Goal: Task Accomplishment & Management: Use online tool/utility

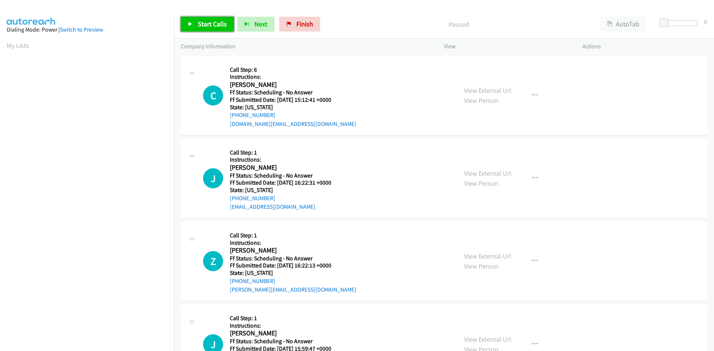
click at [209, 26] on span "Start Calls" at bounding box center [212, 24] width 29 height 9
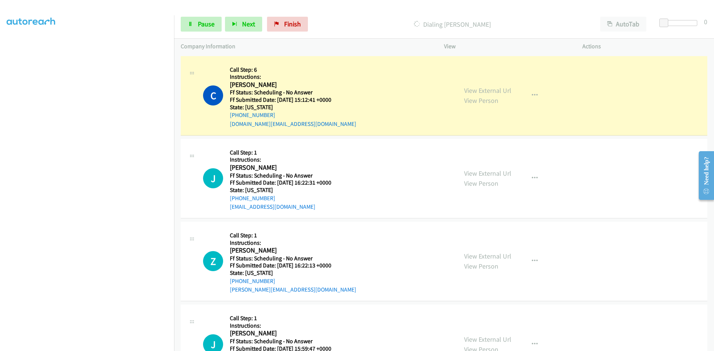
scroll to position [65, 0]
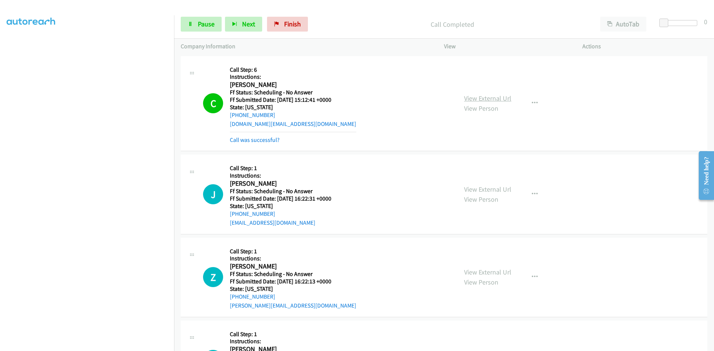
click at [481, 97] on link "View External Url" at bounding box center [487, 98] width 47 height 9
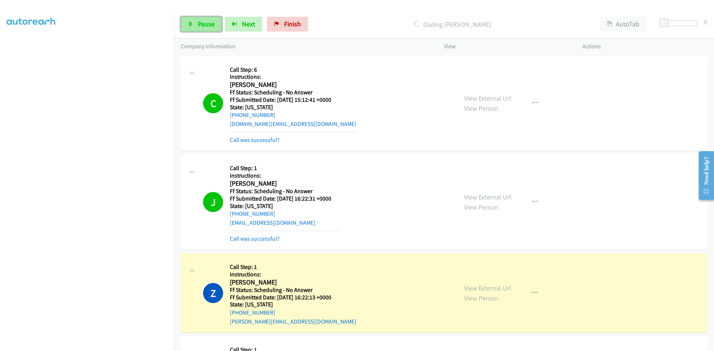
click at [200, 19] on link "Pause" at bounding box center [201, 24] width 41 height 15
click at [502, 198] on link "View External Url" at bounding box center [487, 197] width 47 height 9
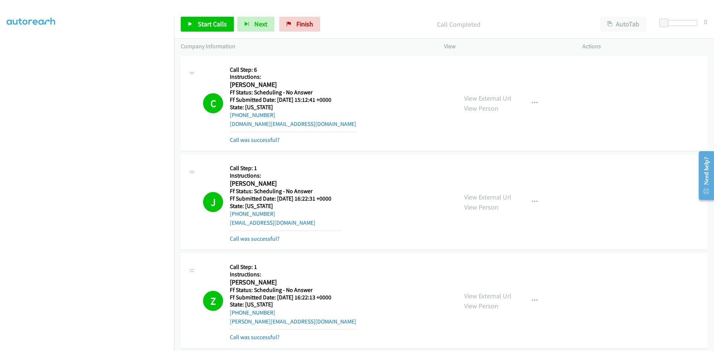
click at [245, 144] on div "Call was successful?" at bounding box center [293, 140] width 126 height 9
click at [266, 141] on link "Call was successful?" at bounding box center [255, 140] width 50 height 7
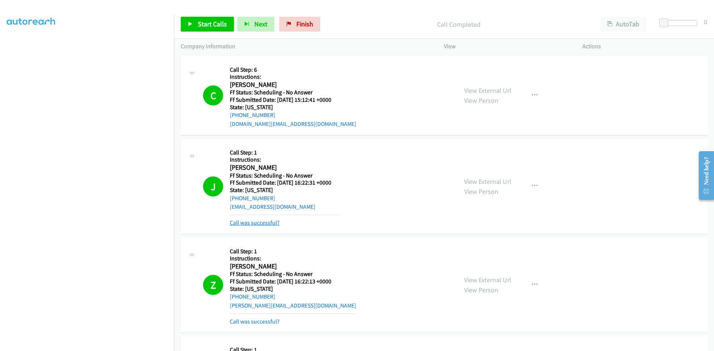
click at [256, 242] on div "Z Callback Scheduled Call Step: 1 Instructions: [PERSON_NAME] America/New_York …" at bounding box center [444, 286] width 527 height 96
click at [257, 224] on link "Call was successful?" at bounding box center [255, 222] width 50 height 7
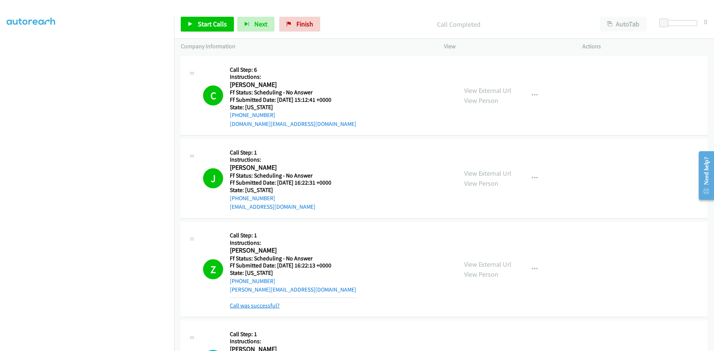
click at [256, 305] on link "Call was successful?" at bounding box center [255, 305] width 50 height 7
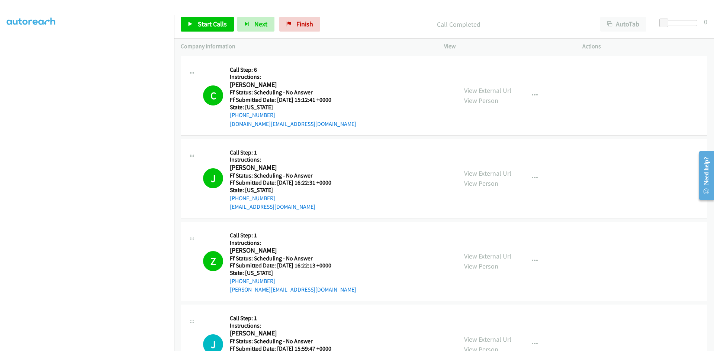
click at [492, 257] on link "View External Url" at bounding box center [487, 256] width 47 height 9
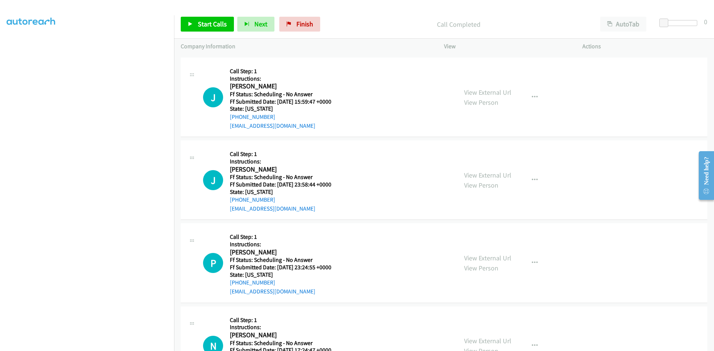
scroll to position [260, 0]
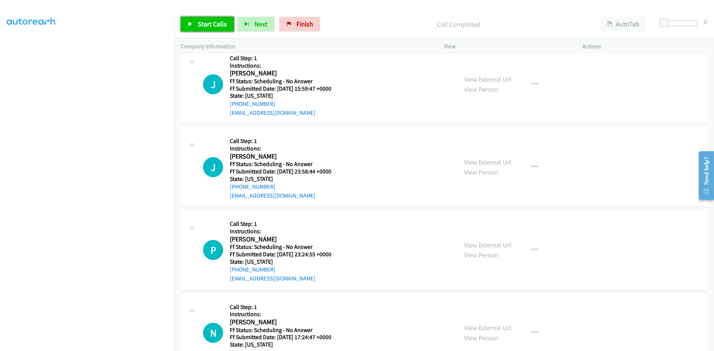
click at [208, 26] on span "Start Calls" at bounding box center [212, 24] width 29 height 9
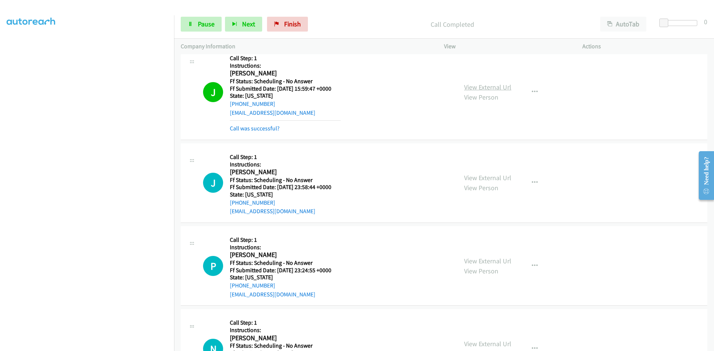
click at [494, 90] on link "View External Url" at bounding box center [487, 87] width 47 height 9
click at [246, 172] on h2 "[PERSON_NAME]" at bounding box center [285, 172] width 111 height 9
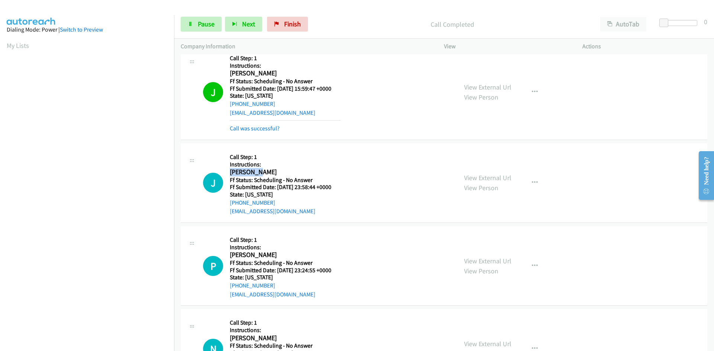
click at [246, 172] on h2 "[PERSON_NAME]" at bounding box center [285, 172] width 111 height 9
click at [208, 25] on span "Pause" at bounding box center [206, 24] width 17 height 9
click at [208, 25] on span "Start Calls" at bounding box center [212, 24] width 29 height 9
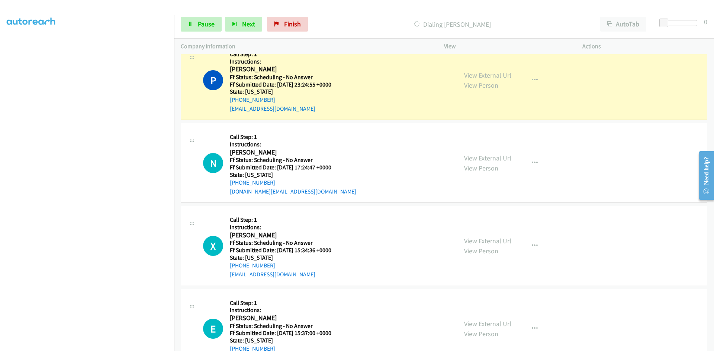
scroll to position [65, 0]
click at [500, 73] on link "View External Url" at bounding box center [487, 75] width 47 height 9
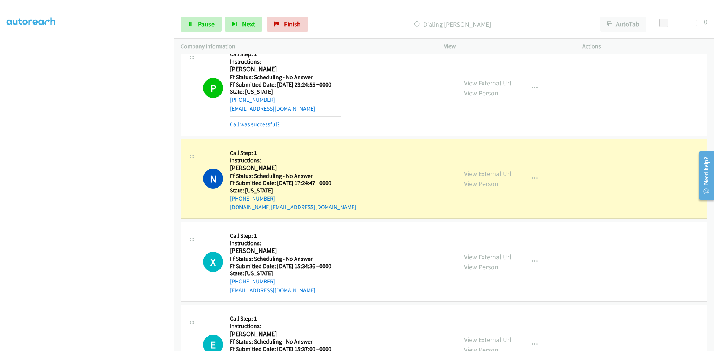
click at [265, 122] on link "Call was successful?" at bounding box center [255, 124] width 50 height 7
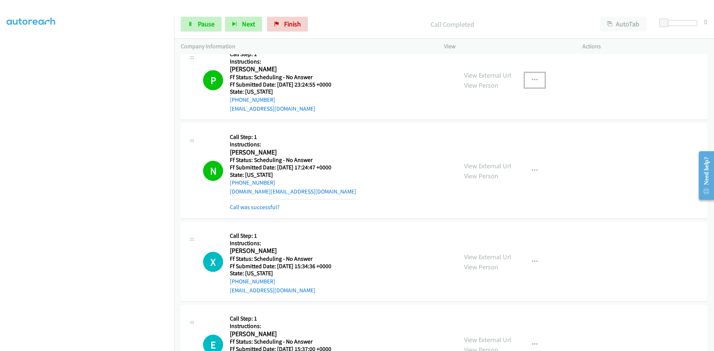
click at [528, 79] on button "button" at bounding box center [535, 80] width 20 height 15
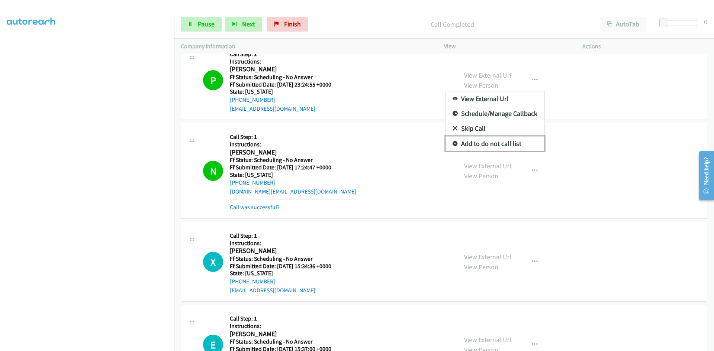
click at [488, 144] on link "Add to do not call list" at bounding box center [495, 144] width 99 height 15
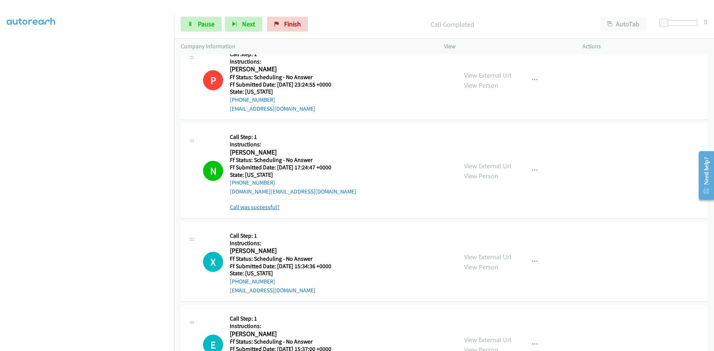
click at [261, 208] on link "Call was successful?" at bounding box center [255, 207] width 50 height 7
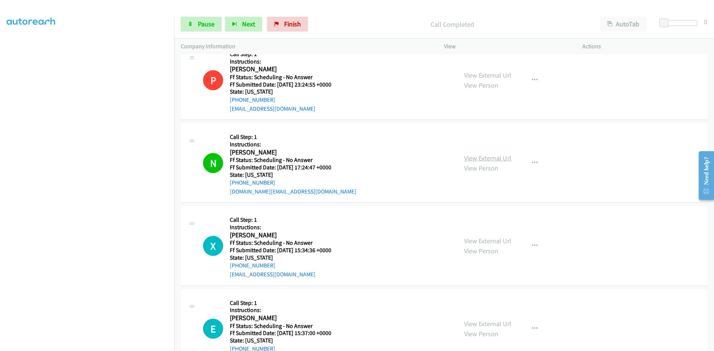
click at [470, 160] on link "View External Url" at bounding box center [487, 158] width 47 height 9
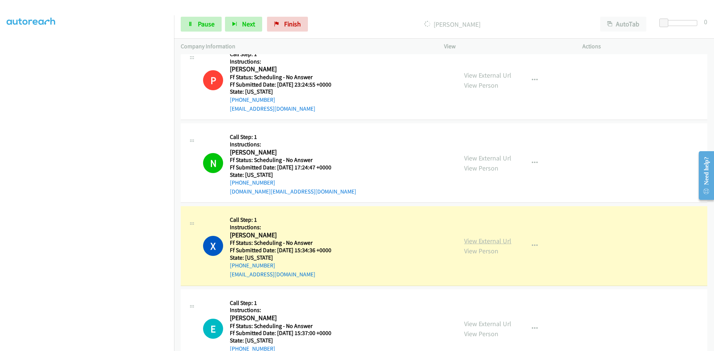
click at [497, 246] on div "View External Url View Person" at bounding box center [487, 246] width 47 height 20
click at [497, 243] on link "View External Url" at bounding box center [487, 241] width 47 height 9
click at [214, 21] on link "Pause" at bounding box center [201, 24] width 41 height 15
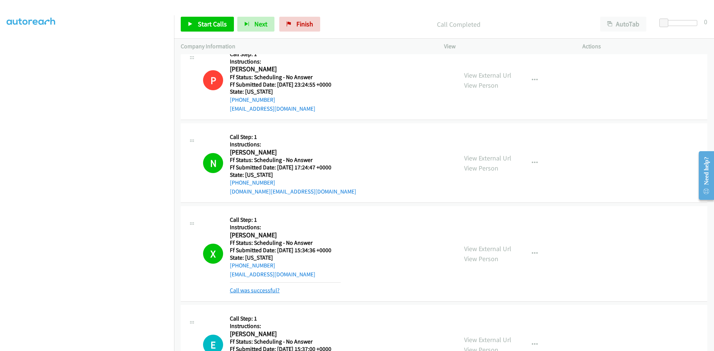
click at [271, 291] on link "Call was successful?" at bounding box center [255, 290] width 50 height 7
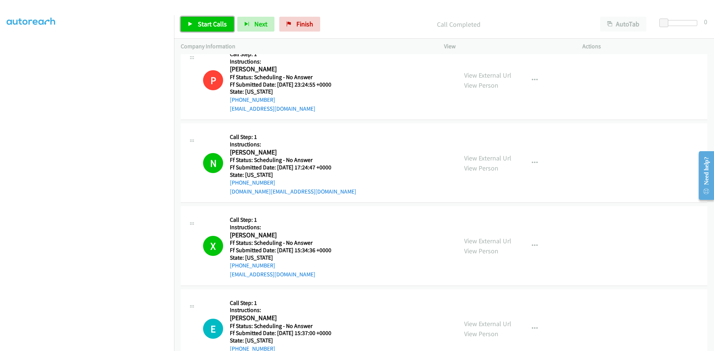
click at [200, 26] on span "Start Calls" at bounding box center [212, 24] width 29 height 9
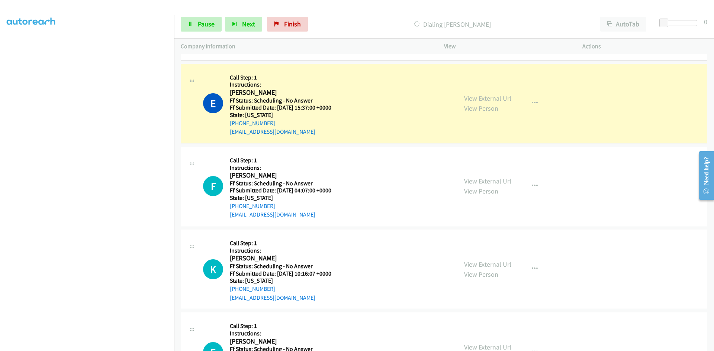
scroll to position [670, 0]
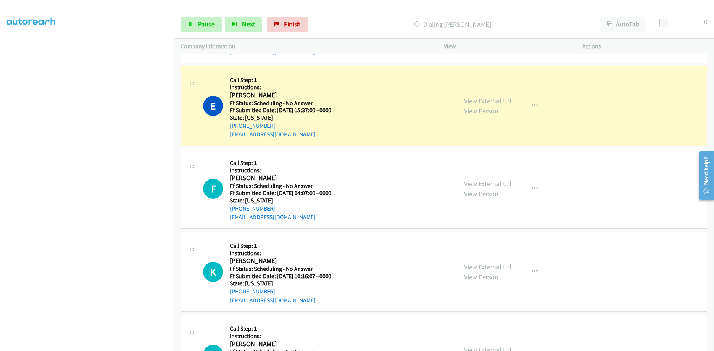
click at [501, 101] on link "View External Url" at bounding box center [487, 101] width 47 height 9
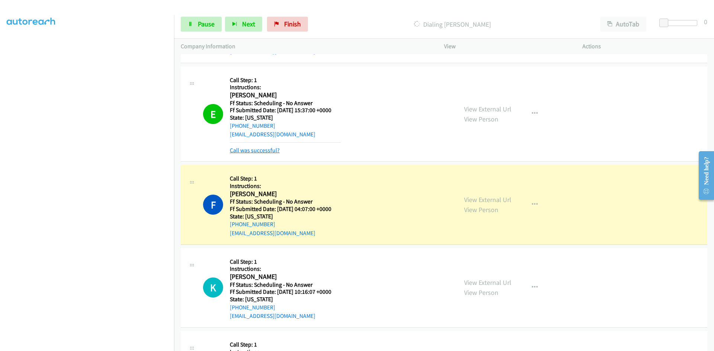
click at [247, 149] on link "Call was successful?" at bounding box center [255, 150] width 50 height 7
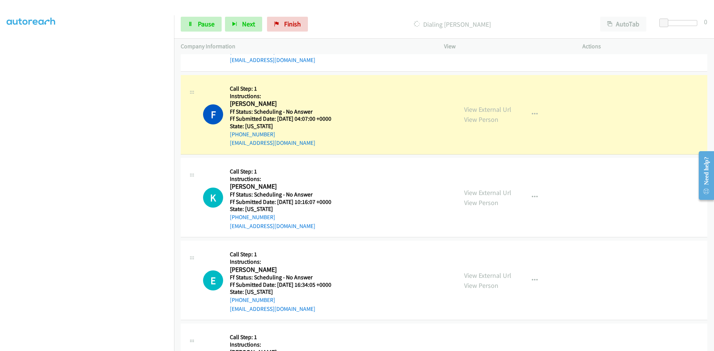
scroll to position [781, 0]
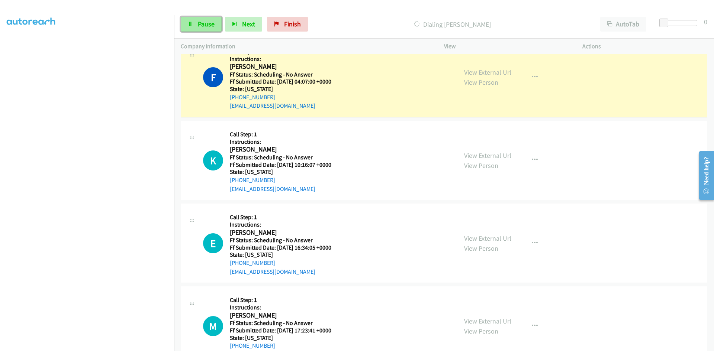
click at [202, 23] on span "Pause" at bounding box center [206, 24] width 17 height 9
click at [494, 73] on link "View External Url" at bounding box center [487, 72] width 47 height 9
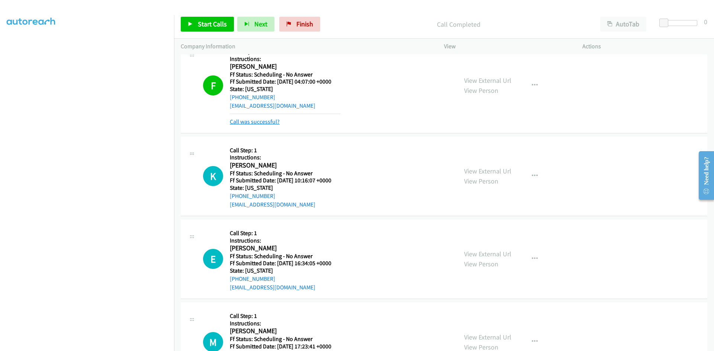
click at [246, 122] on link "Call was successful?" at bounding box center [255, 121] width 50 height 7
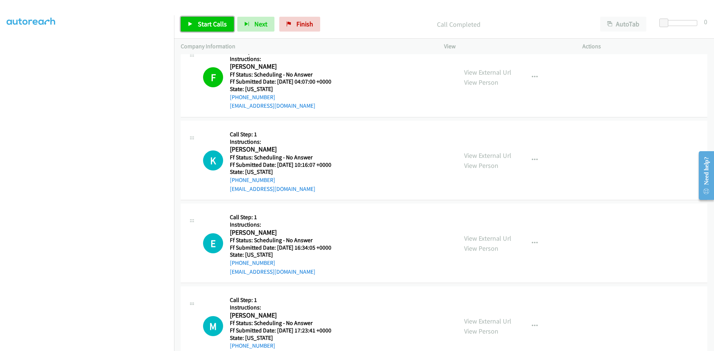
click at [211, 30] on link "Start Calls" at bounding box center [207, 24] width 53 height 15
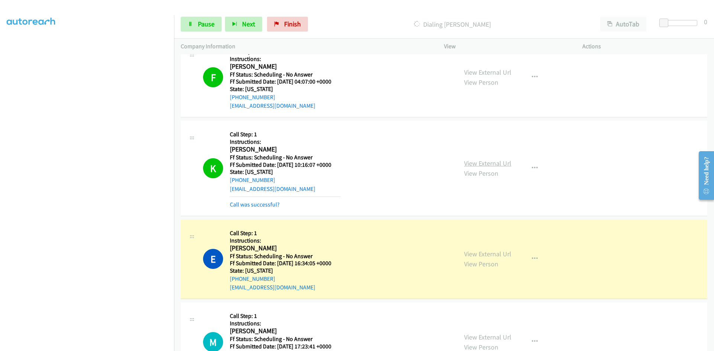
click at [491, 164] on link "View External Url" at bounding box center [487, 163] width 47 height 9
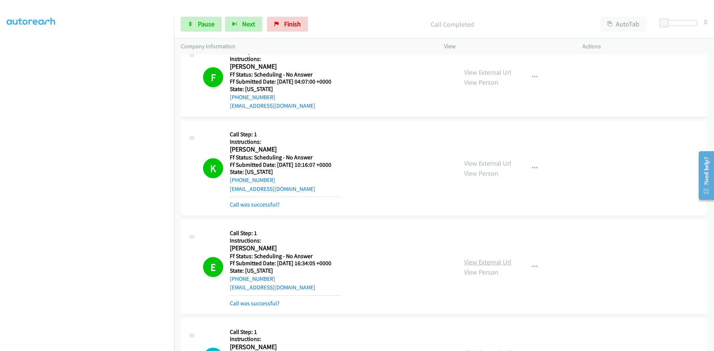
click at [499, 259] on link "View External Url" at bounding box center [487, 262] width 47 height 9
click at [263, 205] on link "Call was successful?" at bounding box center [255, 204] width 50 height 7
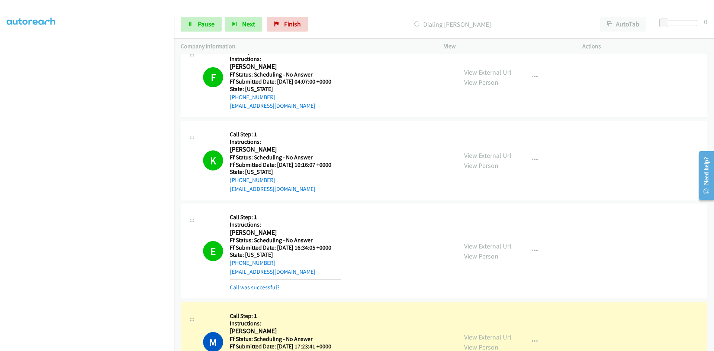
click at [271, 286] on link "Call was successful?" at bounding box center [255, 287] width 50 height 7
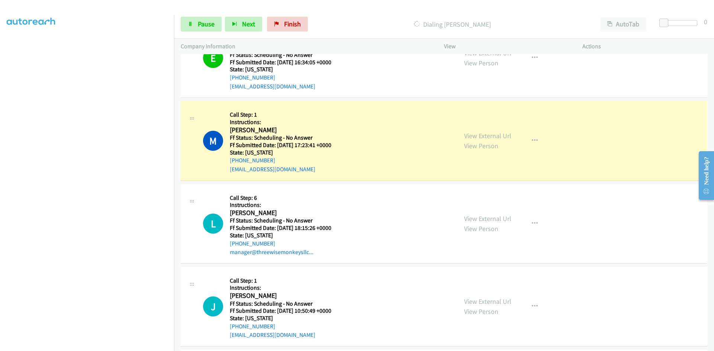
scroll to position [967, 0]
click at [200, 23] on span "Pause" at bounding box center [206, 24] width 17 height 9
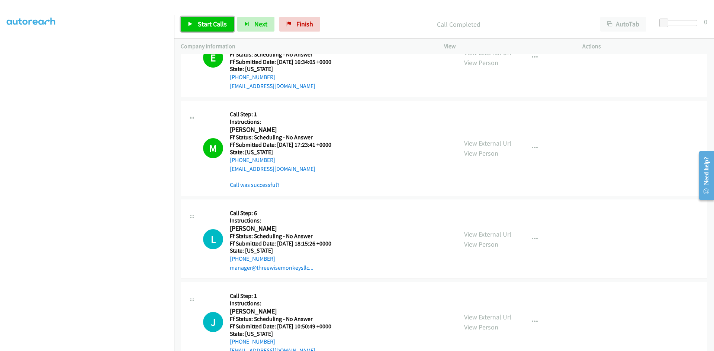
click at [216, 23] on span "Start Calls" at bounding box center [212, 24] width 29 height 9
click at [242, 186] on link "Call was successful?" at bounding box center [255, 185] width 50 height 7
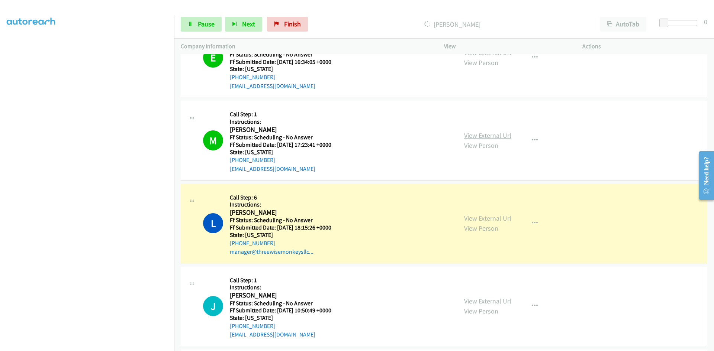
click at [494, 137] on link "View External Url" at bounding box center [487, 135] width 47 height 9
click at [494, 222] on link "View External Url" at bounding box center [487, 218] width 47 height 9
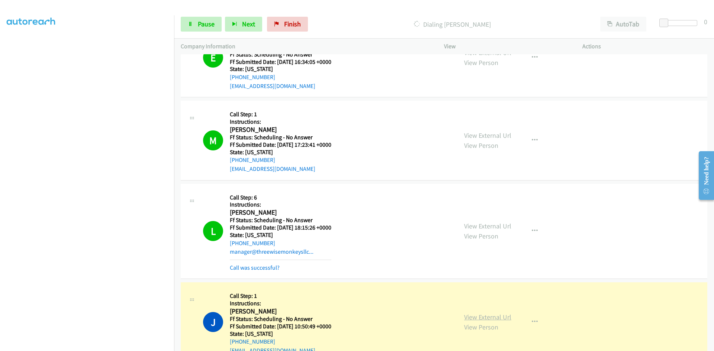
click at [482, 317] on link "View External Url" at bounding box center [487, 317] width 47 height 9
click at [234, 267] on link "Call was successful?" at bounding box center [255, 267] width 50 height 7
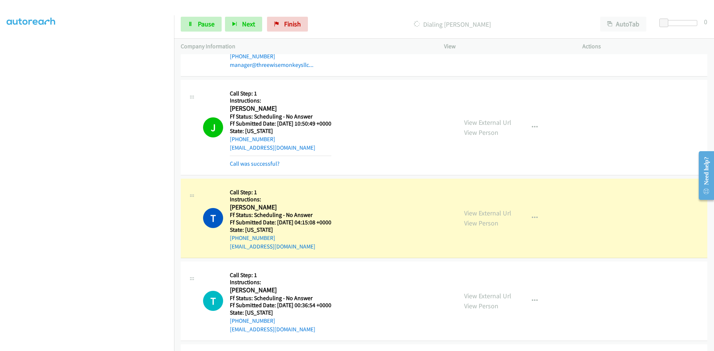
scroll to position [1190, 0]
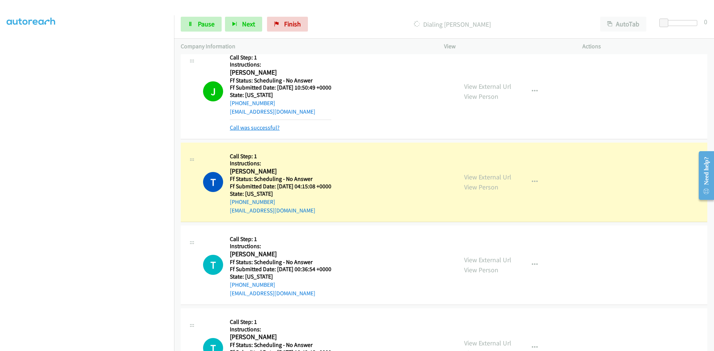
click at [255, 127] on link "Call was successful?" at bounding box center [255, 127] width 50 height 7
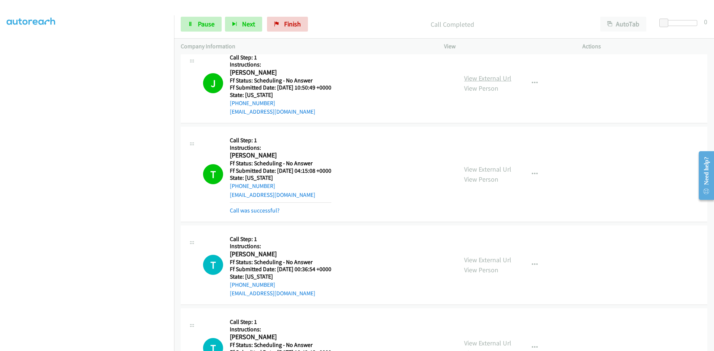
click at [499, 76] on link "View External Url" at bounding box center [487, 78] width 47 height 9
click at [499, 168] on link "View External Url" at bounding box center [487, 169] width 47 height 9
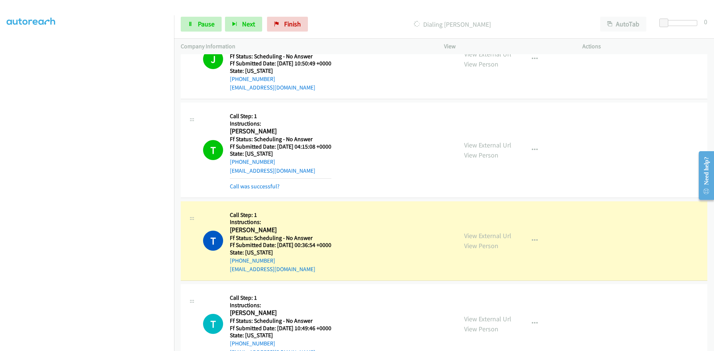
scroll to position [1265, 0]
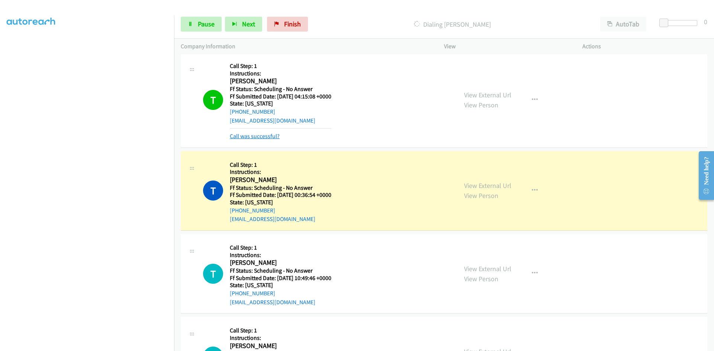
click at [266, 137] on link "Call was successful?" at bounding box center [255, 136] width 50 height 7
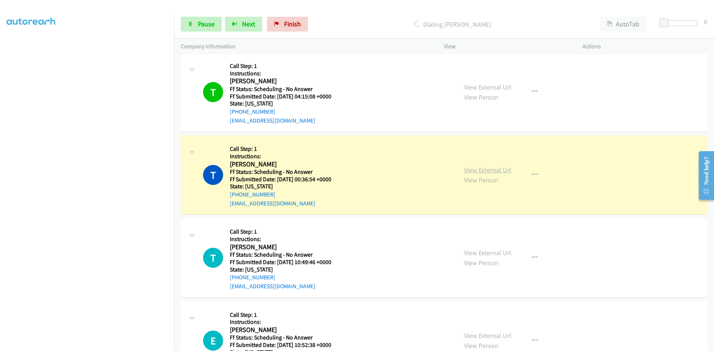
click at [476, 172] on link "View External Url" at bounding box center [487, 170] width 47 height 9
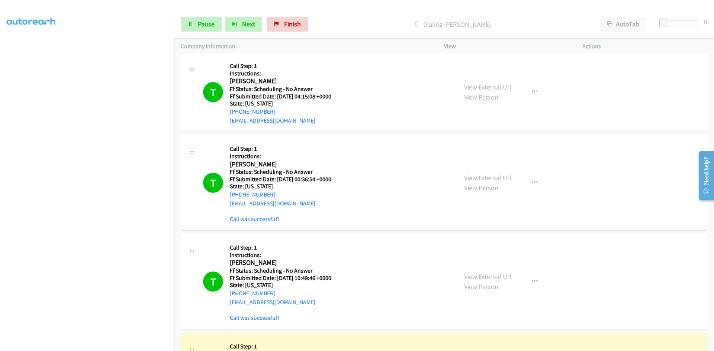
scroll to position [1302, 0]
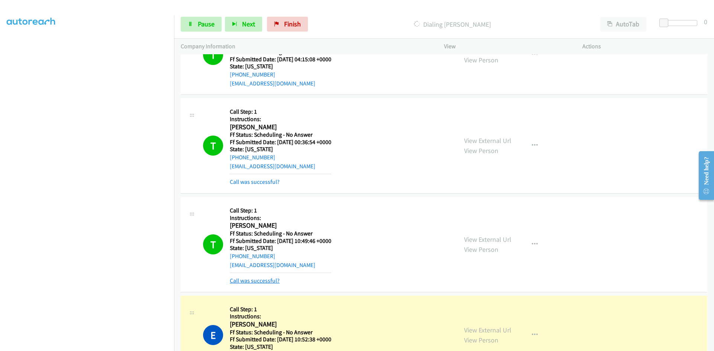
click at [271, 280] on link "Call was successful?" at bounding box center [255, 280] width 50 height 7
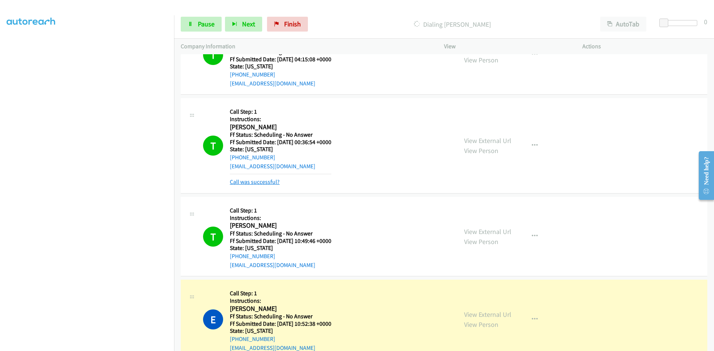
click at [272, 184] on link "Call was successful?" at bounding box center [255, 182] width 50 height 7
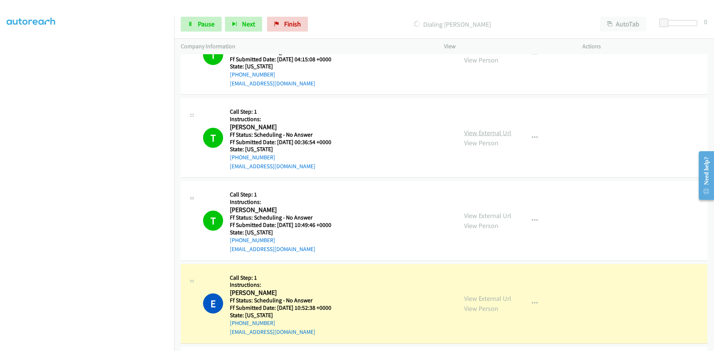
click at [488, 133] on link "View External Url" at bounding box center [487, 133] width 47 height 9
click at [499, 217] on link "View External Url" at bounding box center [487, 216] width 47 height 9
click at [491, 298] on link "View External Url" at bounding box center [487, 299] width 47 height 9
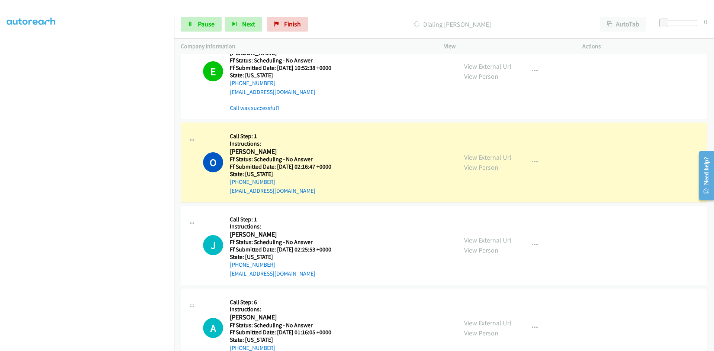
scroll to position [1525, 0]
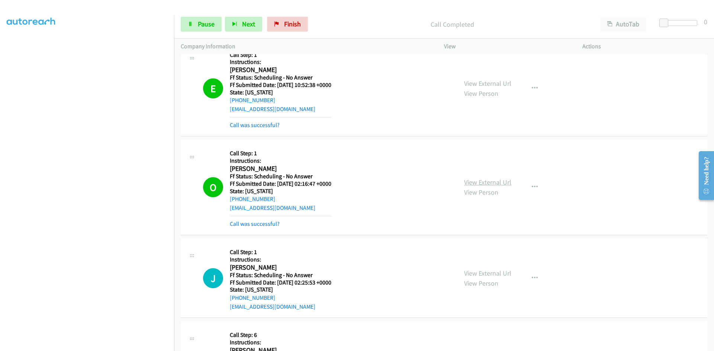
click at [488, 182] on link "View External Url" at bounding box center [487, 182] width 47 height 9
click at [272, 126] on link "Call was successful?" at bounding box center [255, 125] width 50 height 7
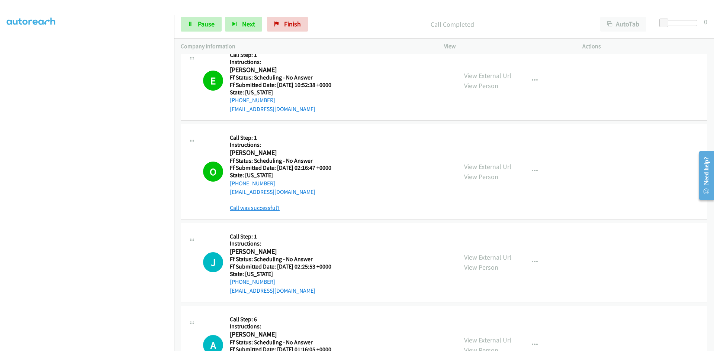
click at [268, 208] on link "Call was successful?" at bounding box center [255, 208] width 50 height 7
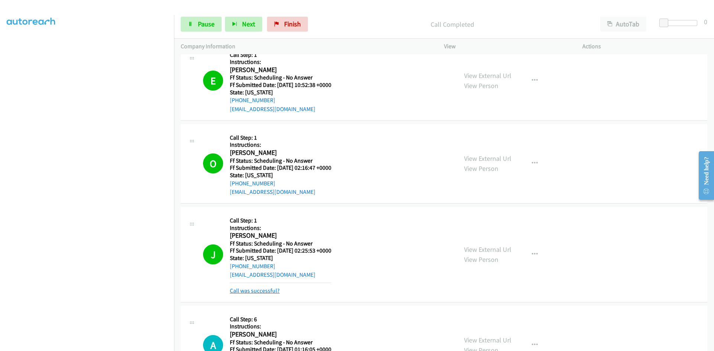
click at [269, 293] on link "Call was successful?" at bounding box center [255, 291] width 50 height 7
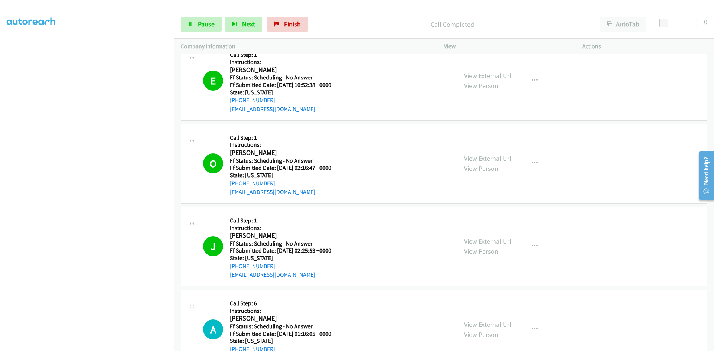
click at [503, 243] on link "View External Url" at bounding box center [487, 241] width 47 height 9
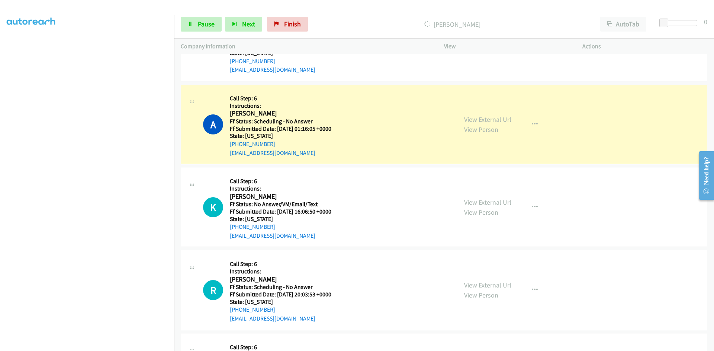
scroll to position [1748, 0]
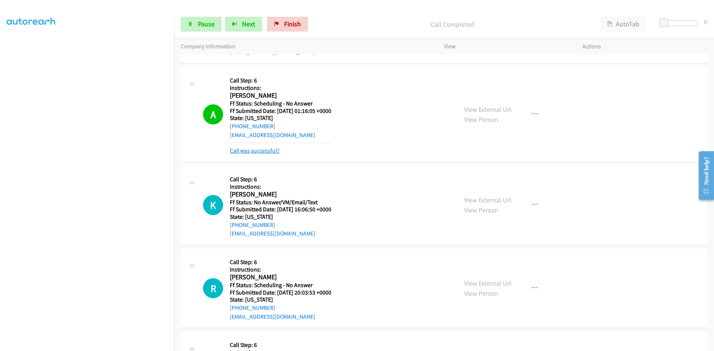
click at [267, 149] on link "Call was successful?" at bounding box center [255, 150] width 50 height 7
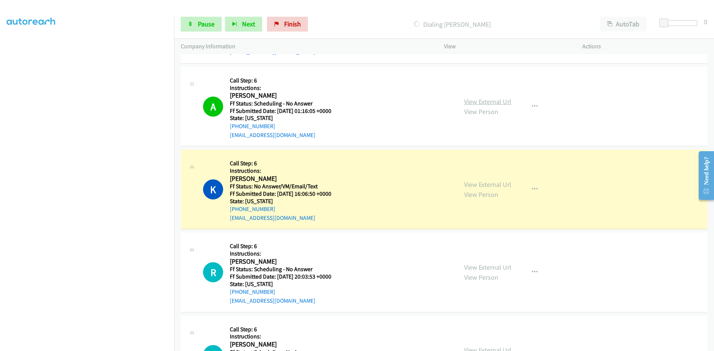
click at [507, 101] on link "View External Url" at bounding box center [487, 101] width 47 height 9
click at [499, 183] on link "View External Url" at bounding box center [487, 184] width 47 height 9
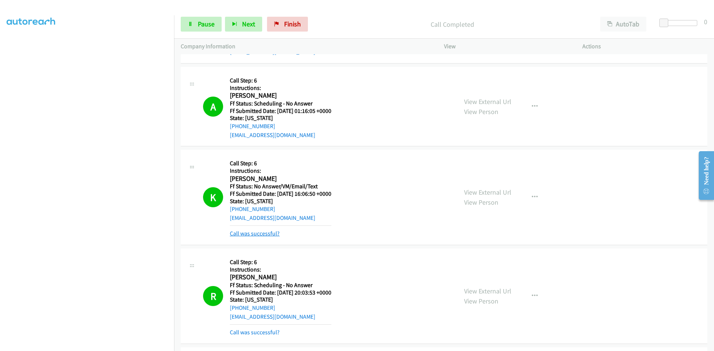
click at [272, 235] on link "Call was successful?" at bounding box center [255, 233] width 50 height 7
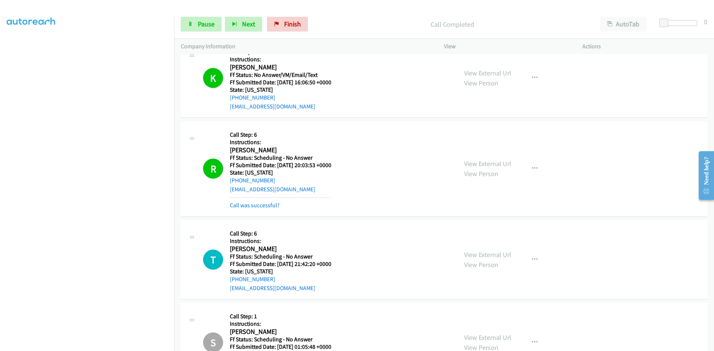
click at [502, 163] on link "View External Url" at bounding box center [487, 164] width 47 height 9
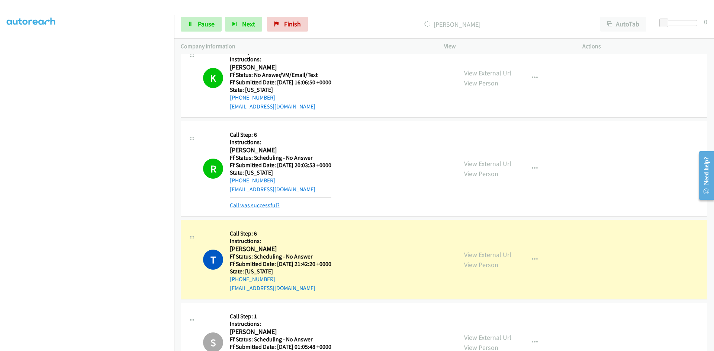
click at [271, 205] on link "Call was successful?" at bounding box center [255, 205] width 50 height 7
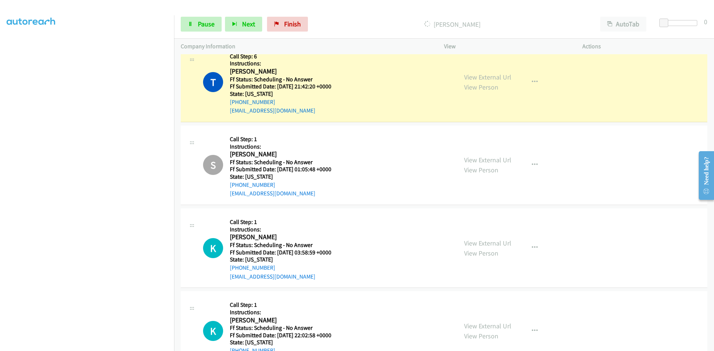
scroll to position [2009, 0]
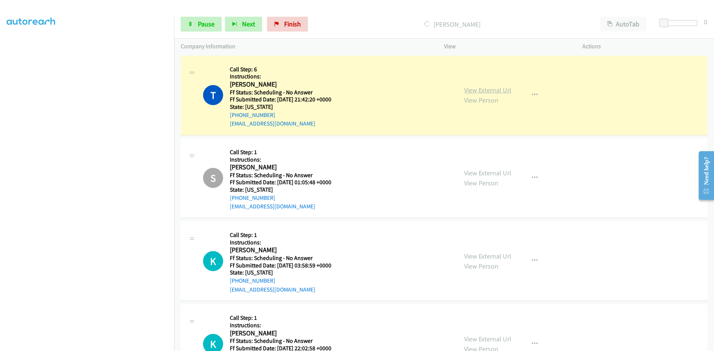
click at [502, 89] on link "View External Url" at bounding box center [487, 90] width 47 height 9
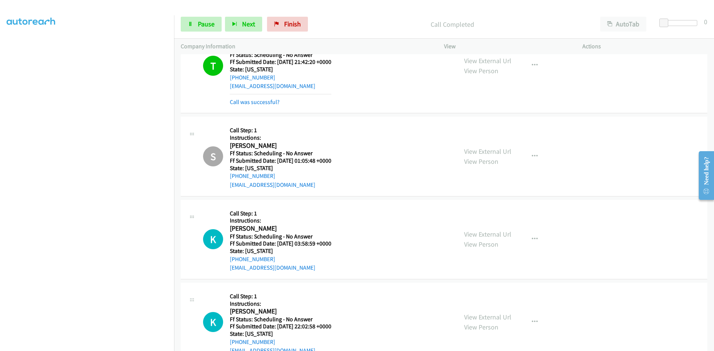
scroll to position [2046, 0]
click at [272, 105] on link "Call was successful?" at bounding box center [255, 102] width 50 height 7
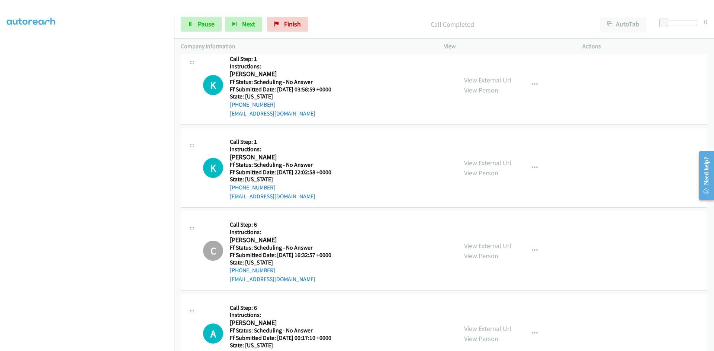
scroll to position [2186, 0]
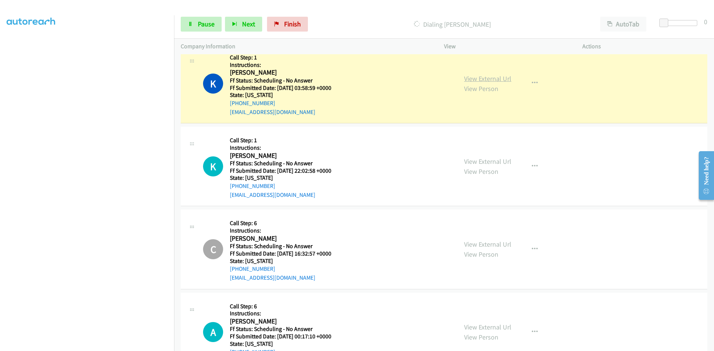
click at [494, 80] on link "View External Url" at bounding box center [487, 78] width 47 height 9
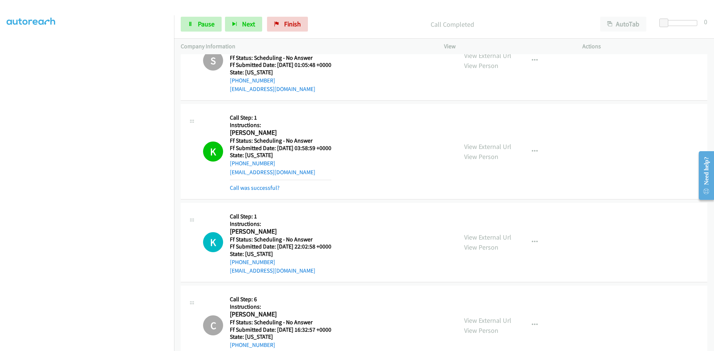
scroll to position [2112, 0]
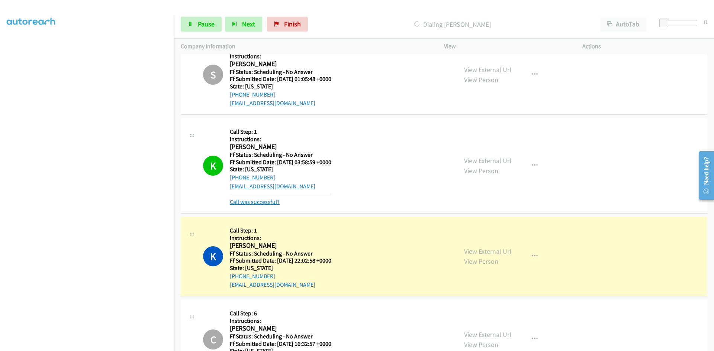
click at [251, 204] on link "Call was successful?" at bounding box center [255, 202] width 50 height 7
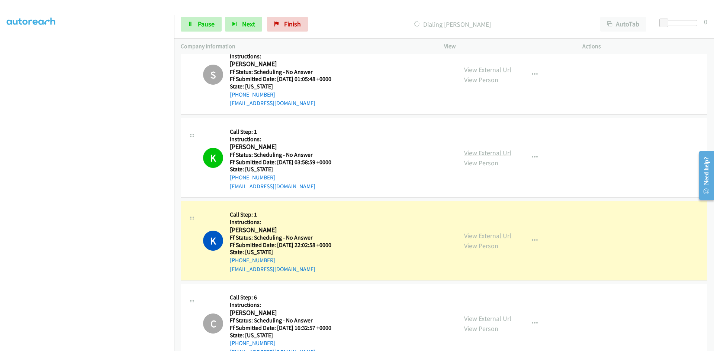
click at [497, 153] on link "View External Url" at bounding box center [487, 153] width 47 height 9
click at [489, 237] on link "View External Url" at bounding box center [487, 236] width 47 height 9
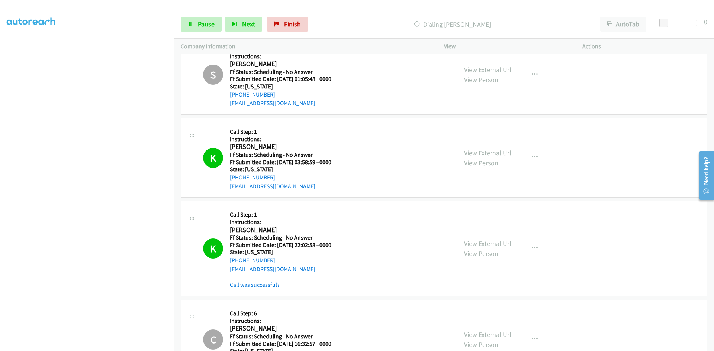
click at [264, 283] on link "Call was successful?" at bounding box center [255, 285] width 50 height 7
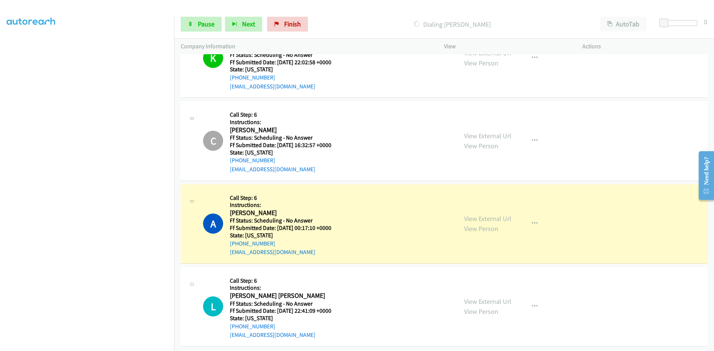
scroll to position [2298, 0]
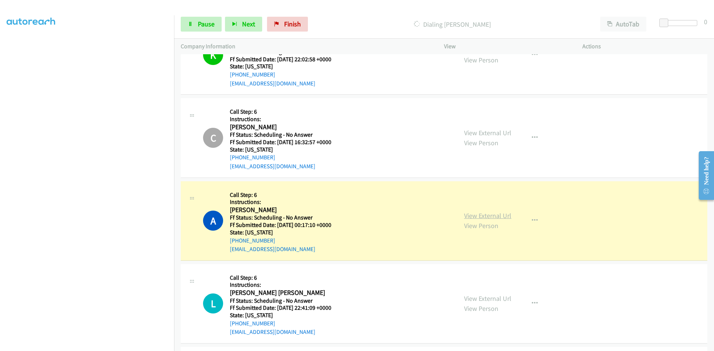
click at [483, 218] on link "View External Url" at bounding box center [487, 216] width 47 height 9
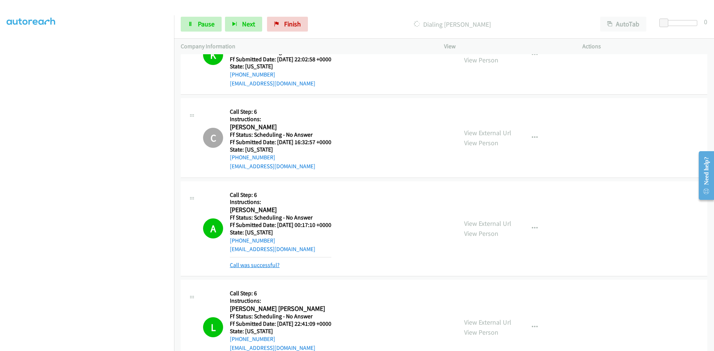
click at [243, 267] on link "Call was successful?" at bounding box center [255, 265] width 50 height 7
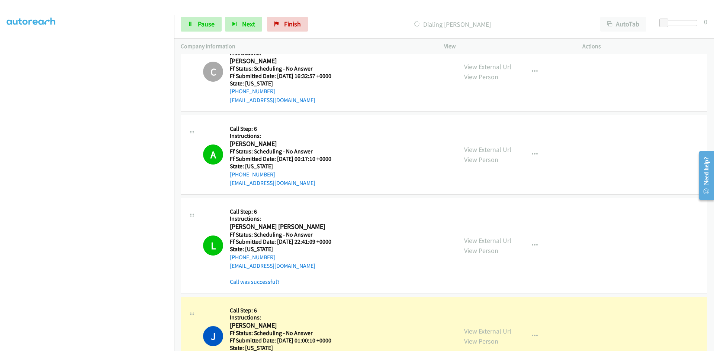
scroll to position [2372, 0]
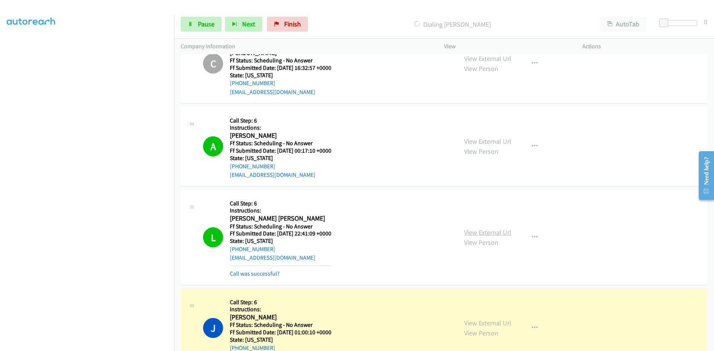
click at [498, 232] on link "View External Url" at bounding box center [487, 232] width 47 height 9
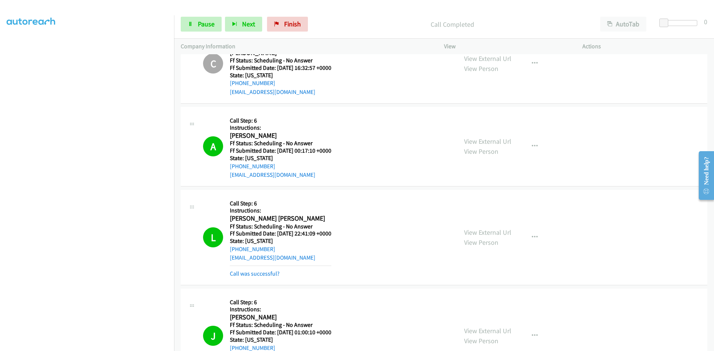
click at [503, 324] on div "View External Url View Person View External Url Email Schedule/Manage Callback …" at bounding box center [529, 337] width 145 height 82
click at [501, 332] on link "View External Url" at bounding box center [487, 331] width 47 height 9
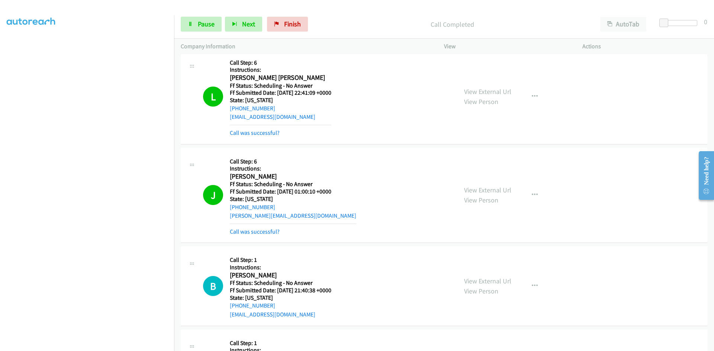
scroll to position [2521, 0]
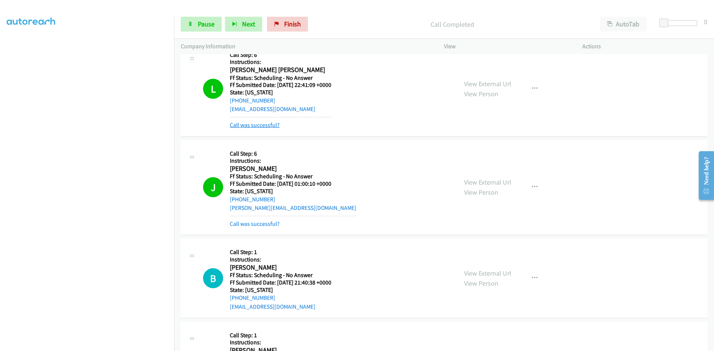
click at [270, 126] on link "Call was successful?" at bounding box center [255, 125] width 50 height 7
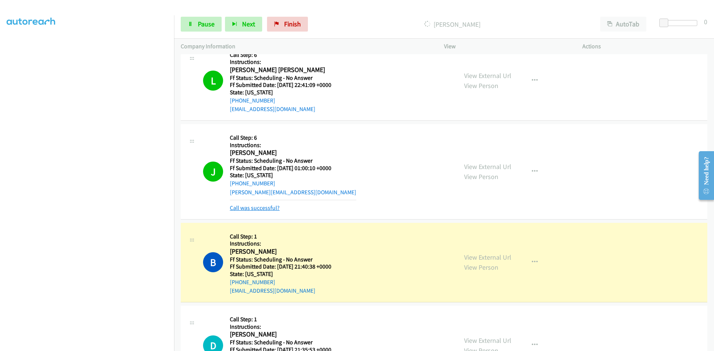
click at [267, 209] on link "Call was successful?" at bounding box center [255, 208] width 50 height 7
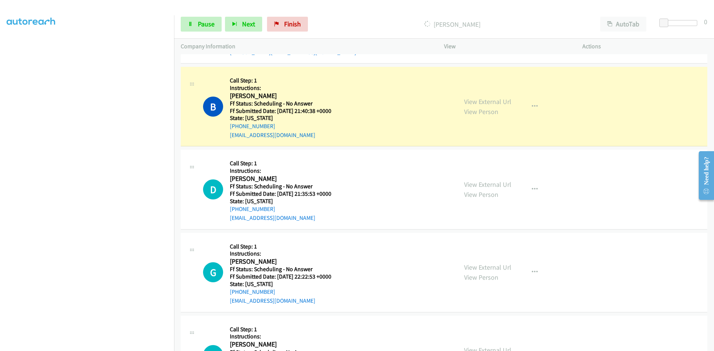
scroll to position [2670, 0]
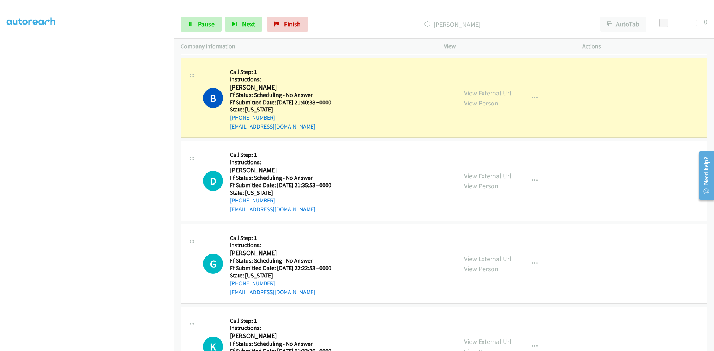
click at [466, 94] on link "View External Url" at bounding box center [487, 93] width 47 height 9
click at [198, 28] on span "Pause" at bounding box center [206, 24] width 17 height 9
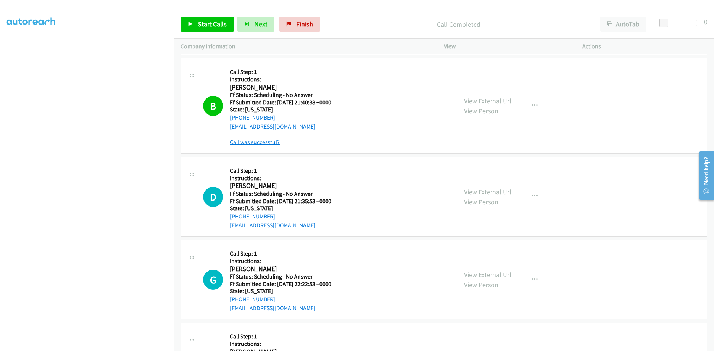
click at [267, 142] on link "Call was successful?" at bounding box center [255, 142] width 50 height 7
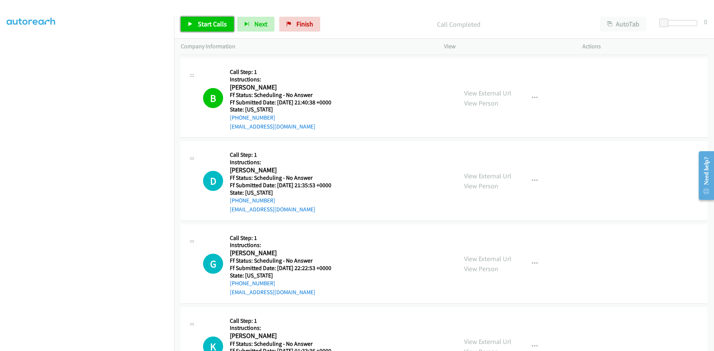
click at [211, 29] on link "Start Calls" at bounding box center [207, 24] width 53 height 15
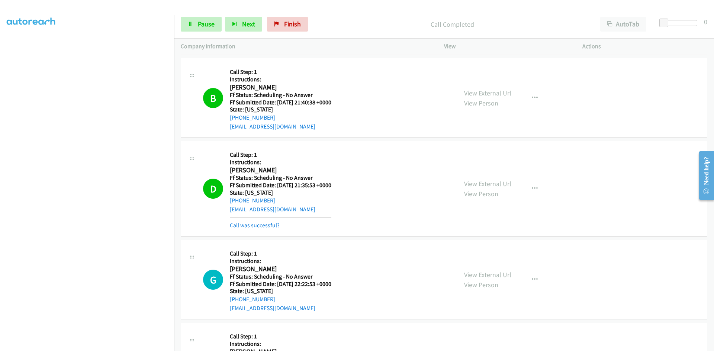
click at [240, 223] on link "Call was successful?" at bounding box center [255, 225] width 50 height 7
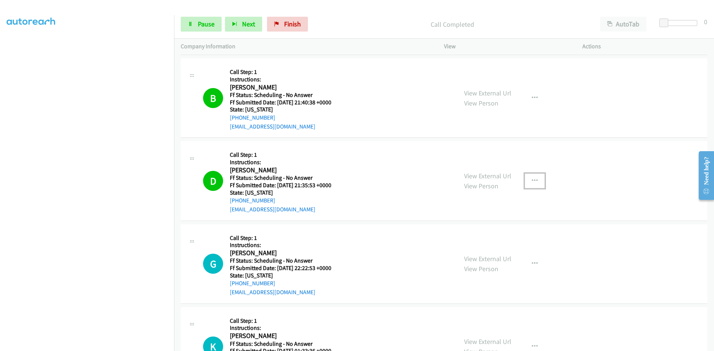
click at [533, 180] on icon "button" at bounding box center [535, 181] width 6 height 6
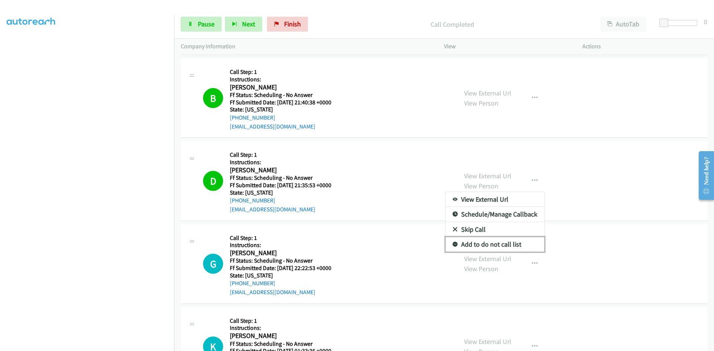
click at [505, 244] on link "Add to do not call list" at bounding box center [495, 244] width 99 height 15
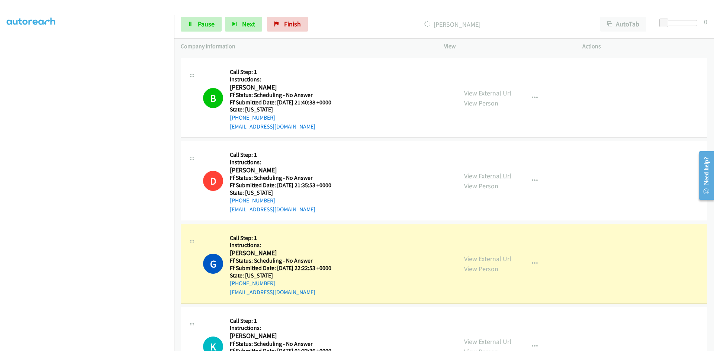
click at [496, 177] on link "View External Url" at bounding box center [487, 176] width 47 height 9
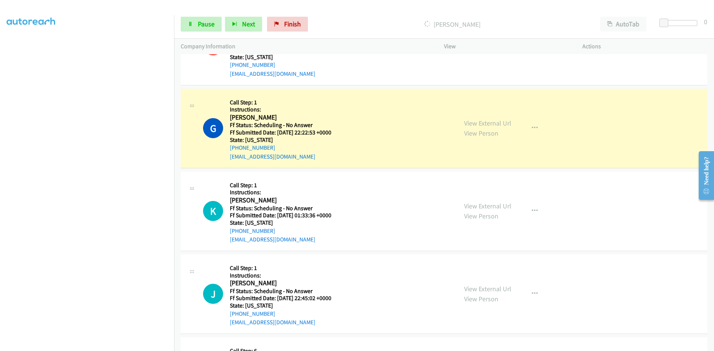
scroll to position [2819, 0]
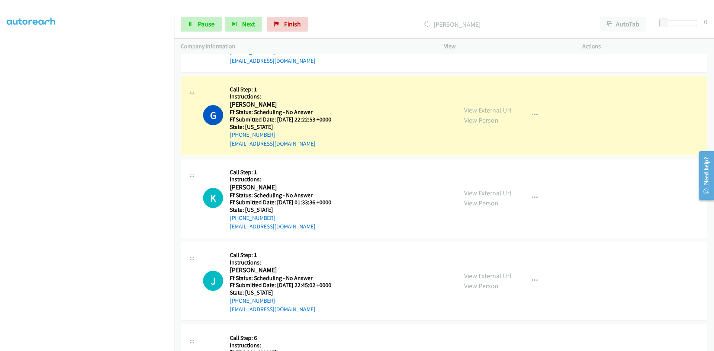
click at [499, 112] on link "View External Url" at bounding box center [487, 110] width 47 height 9
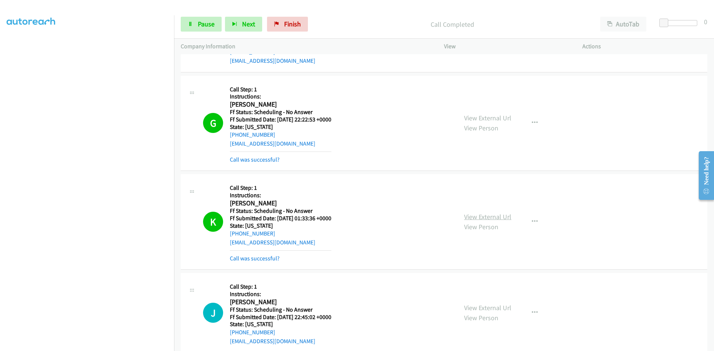
click at [503, 218] on link "View External Url" at bounding box center [487, 217] width 47 height 9
click at [254, 158] on link "Call was successful?" at bounding box center [255, 159] width 50 height 7
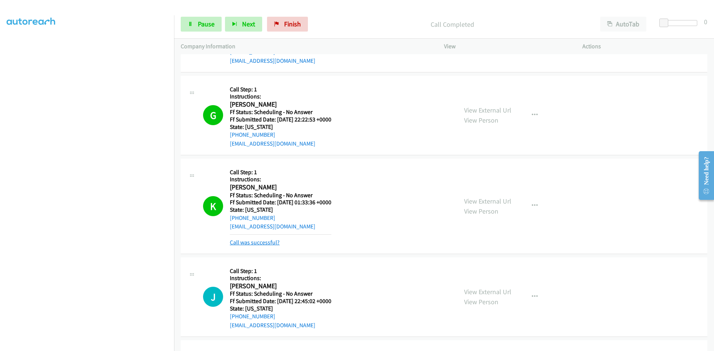
click at [253, 243] on link "Call was successful?" at bounding box center [255, 242] width 50 height 7
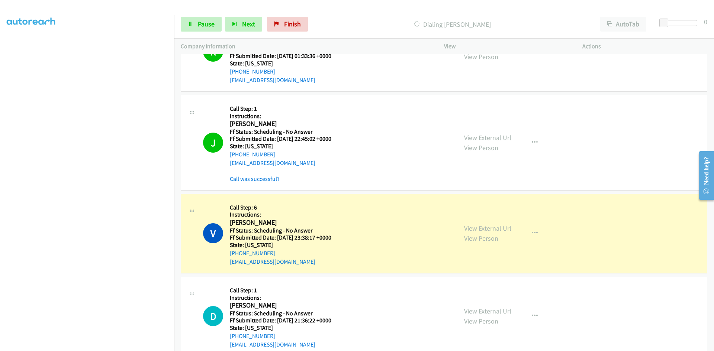
scroll to position [2967, 0]
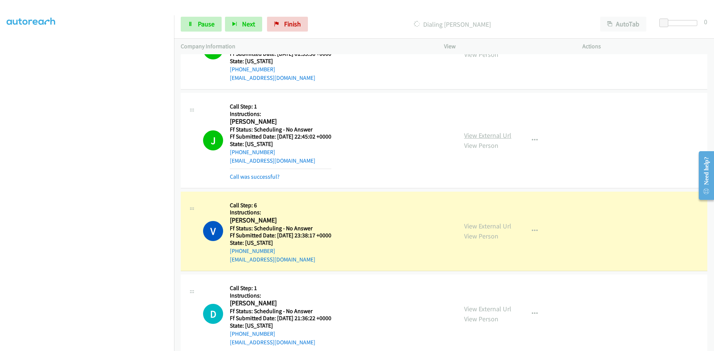
click at [477, 137] on link "View External Url" at bounding box center [487, 135] width 47 height 9
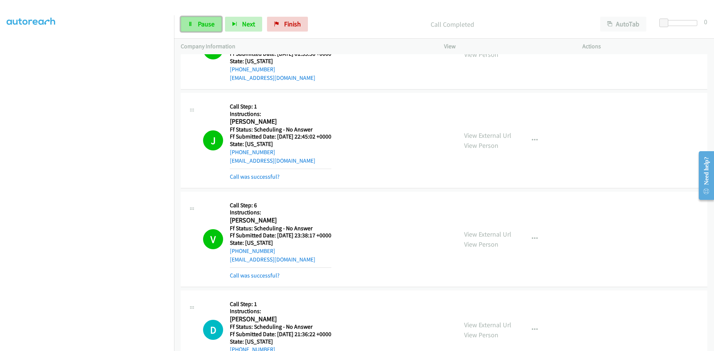
click at [198, 18] on link "Pause" at bounding box center [201, 24] width 41 height 15
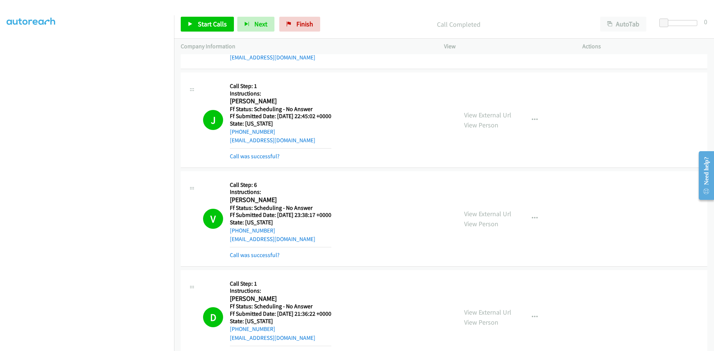
scroll to position [3005, 0]
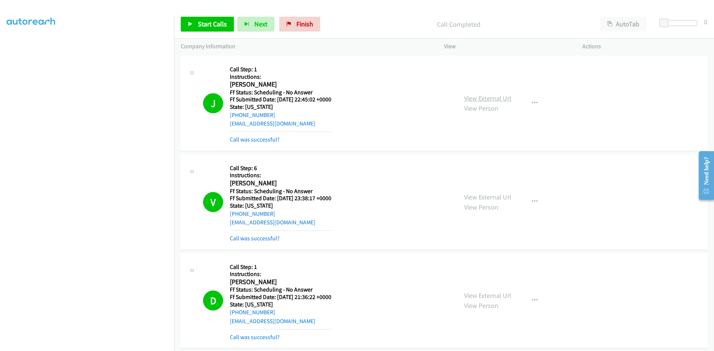
click at [501, 99] on link "View External Url" at bounding box center [487, 98] width 47 height 9
click at [503, 198] on link "View External Url" at bounding box center [487, 197] width 47 height 9
click at [496, 295] on link "View External Url" at bounding box center [487, 296] width 47 height 9
click at [242, 142] on link "Call was successful?" at bounding box center [255, 139] width 50 height 7
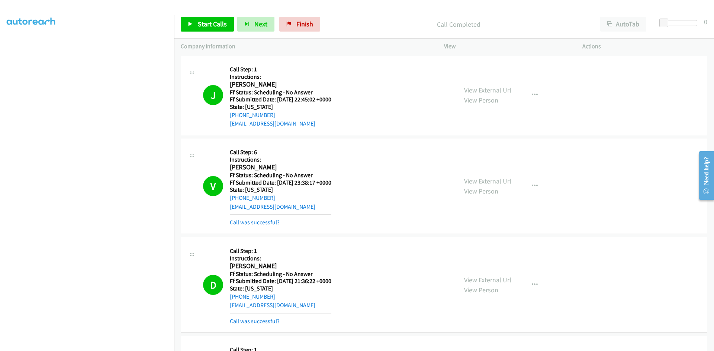
click at [253, 221] on link "Call was successful?" at bounding box center [255, 222] width 50 height 7
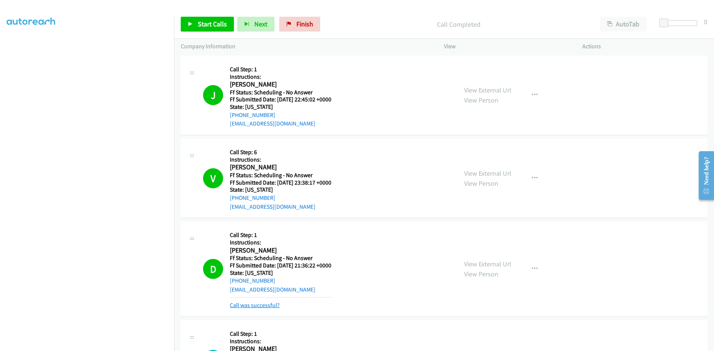
click at [270, 308] on link "Call was successful?" at bounding box center [255, 305] width 50 height 7
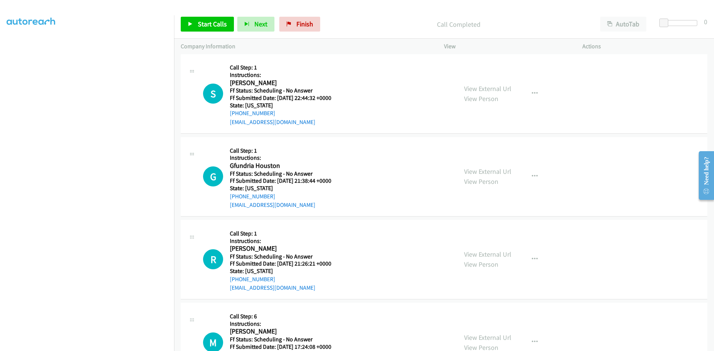
scroll to position [3265, 0]
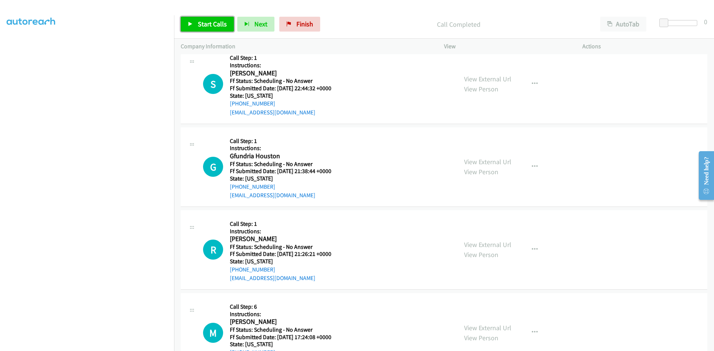
click at [219, 23] on span "Start Calls" at bounding box center [212, 24] width 29 height 9
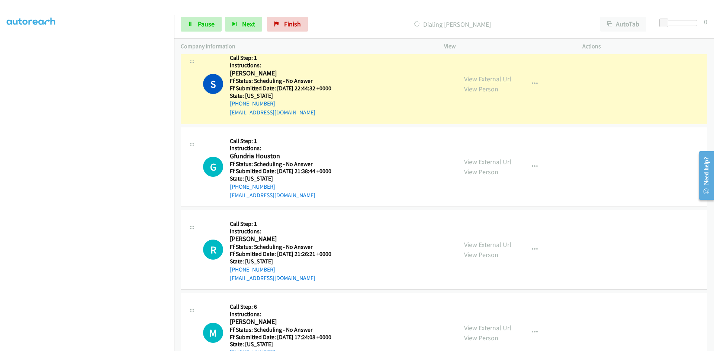
click at [484, 78] on link "View External Url" at bounding box center [487, 79] width 47 height 9
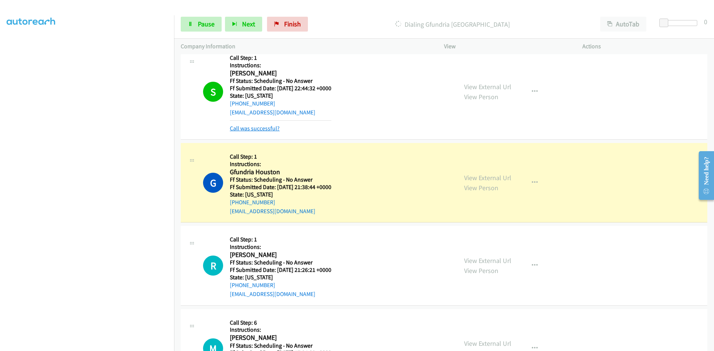
click at [248, 125] on link "Call was successful?" at bounding box center [255, 128] width 50 height 7
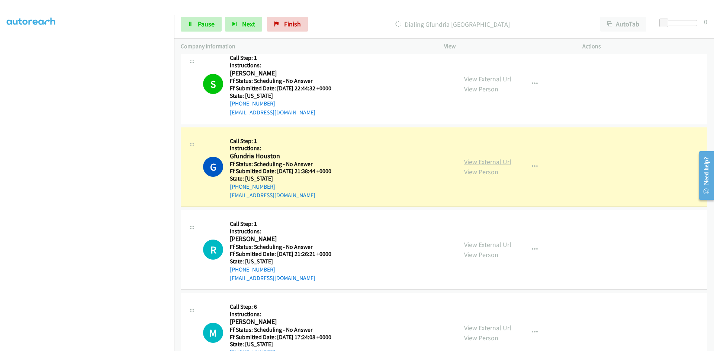
click at [482, 162] on link "View External Url" at bounding box center [487, 162] width 47 height 9
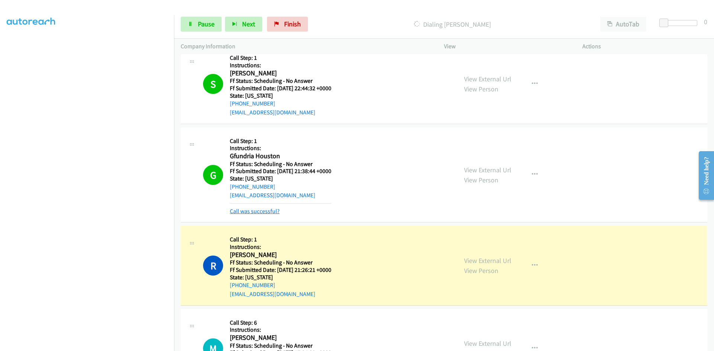
click at [269, 212] on link "Call was successful?" at bounding box center [255, 211] width 50 height 7
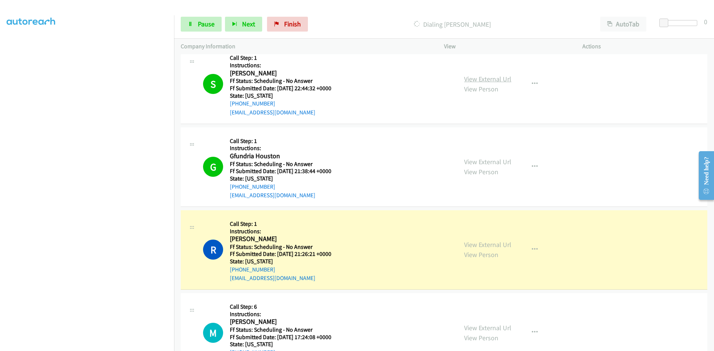
click at [476, 76] on link "View External Url" at bounding box center [487, 79] width 47 height 9
click at [472, 245] on link "View External Url" at bounding box center [487, 245] width 47 height 9
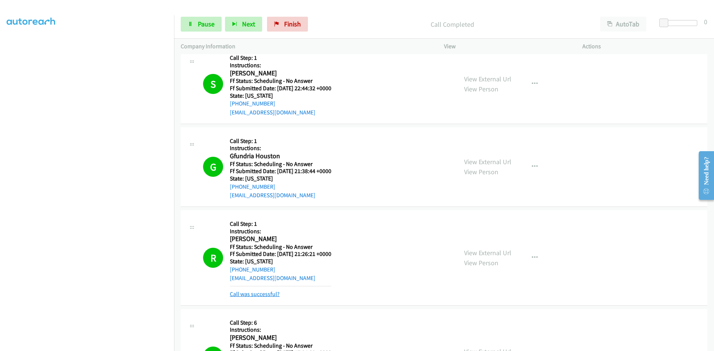
click at [244, 293] on link "Call was successful?" at bounding box center [255, 294] width 50 height 7
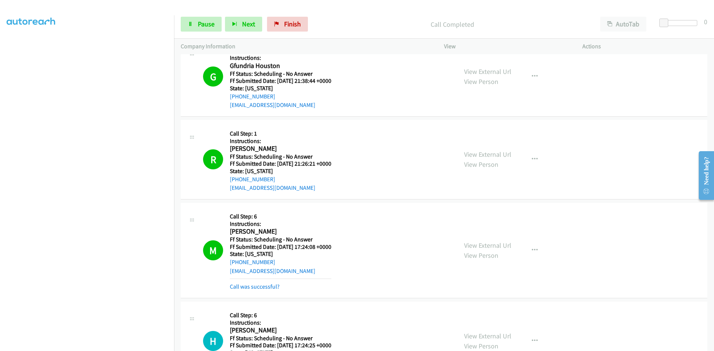
scroll to position [3377, 0]
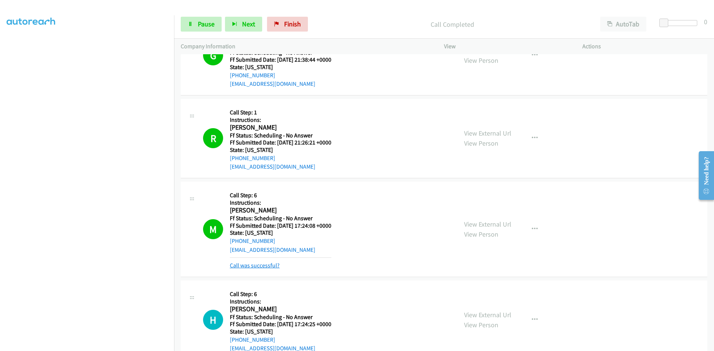
click at [254, 268] on link "Call was successful?" at bounding box center [255, 265] width 50 height 7
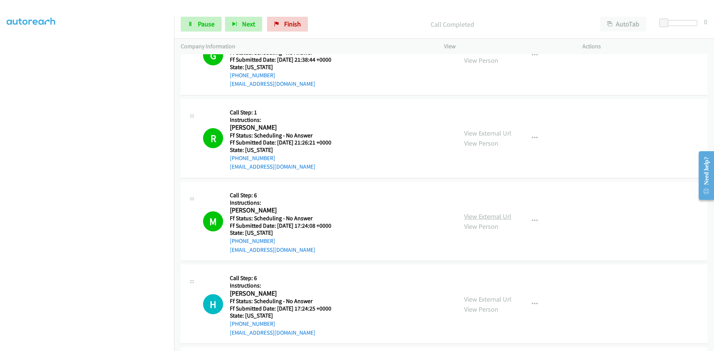
click at [493, 217] on link "View External Url" at bounding box center [487, 216] width 47 height 9
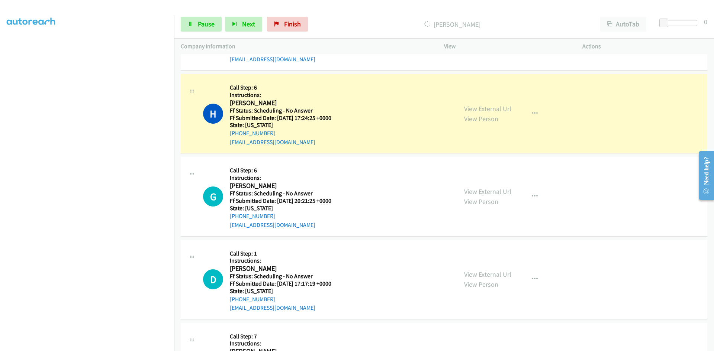
scroll to position [3600, 0]
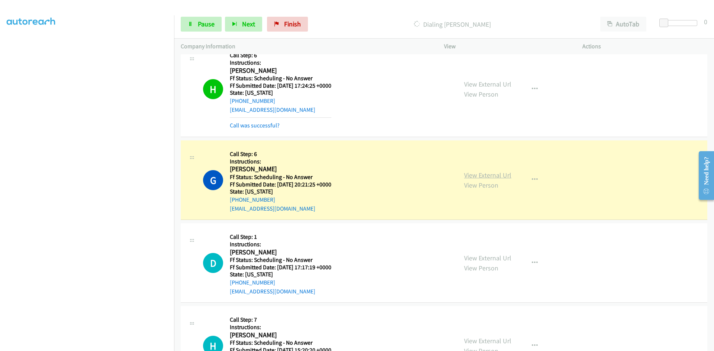
click at [486, 177] on link "View External Url" at bounding box center [487, 175] width 47 height 9
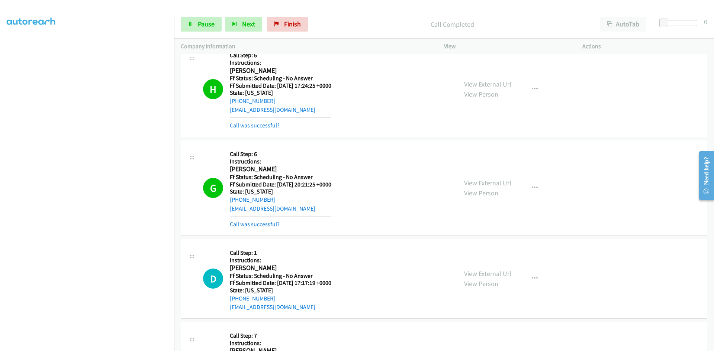
click at [496, 83] on link "View External Url" at bounding box center [487, 84] width 47 height 9
click at [261, 128] on link "Call was successful?" at bounding box center [255, 125] width 50 height 7
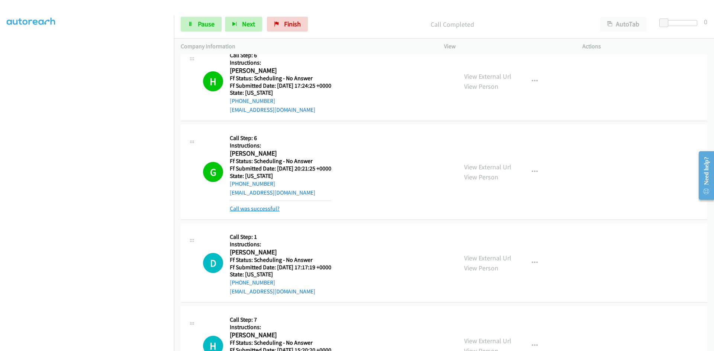
click at [264, 210] on link "Call was successful?" at bounding box center [255, 208] width 50 height 7
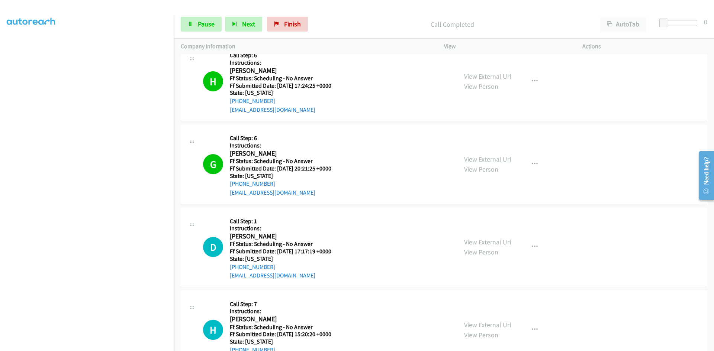
click at [488, 162] on link "View External Url" at bounding box center [487, 159] width 47 height 9
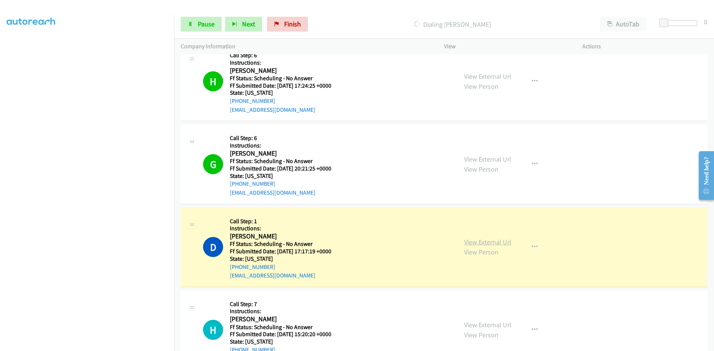
click at [502, 240] on link "View External Url" at bounding box center [487, 242] width 47 height 9
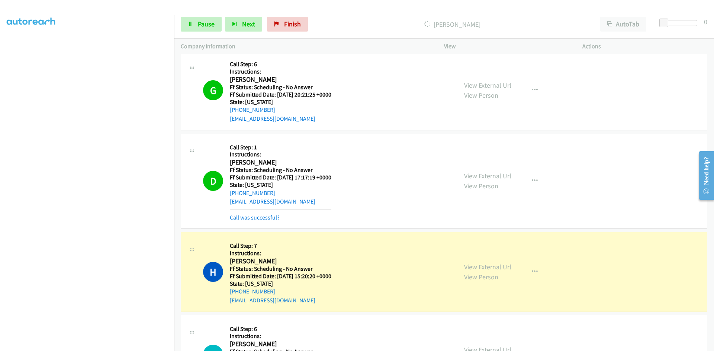
scroll to position [3674, 0]
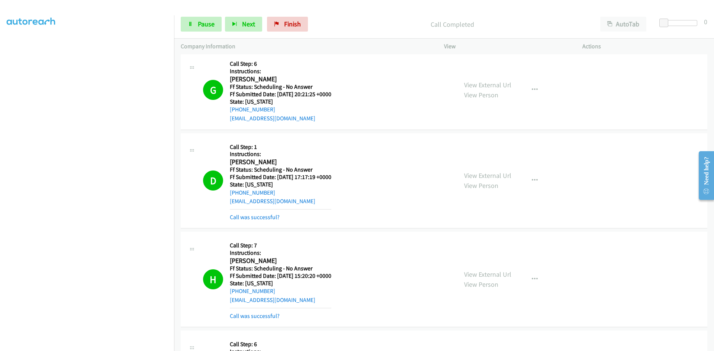
click at [484, 268] on div "View External Url View Person View External Url Email Schedule/Manage Callback …" at bounding box center [529, 280] width 145 height 82
click at [265, 218] on link "Call was successful?" at bounding box center [255, 217] width 50 height 7
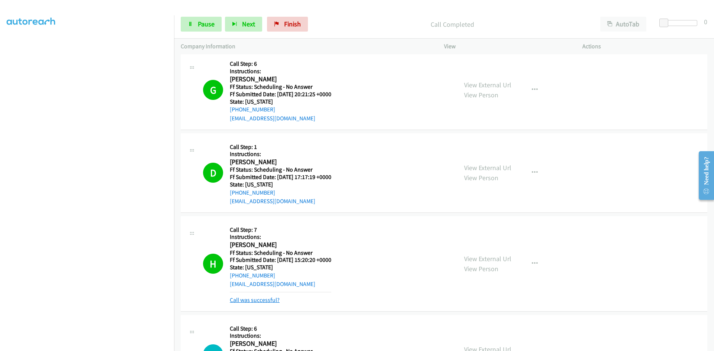
click at [263, 298] on link "Call was successful?" at bounding box center [255, 300] width 50 height 7
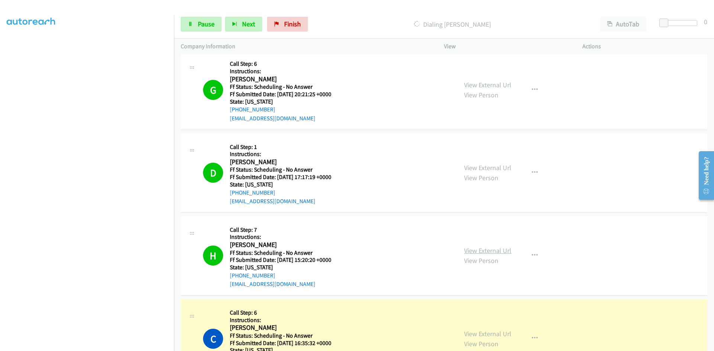
click at [479, 251] on link "View External Url" at bounding box center [487, 251] width 47 height 9
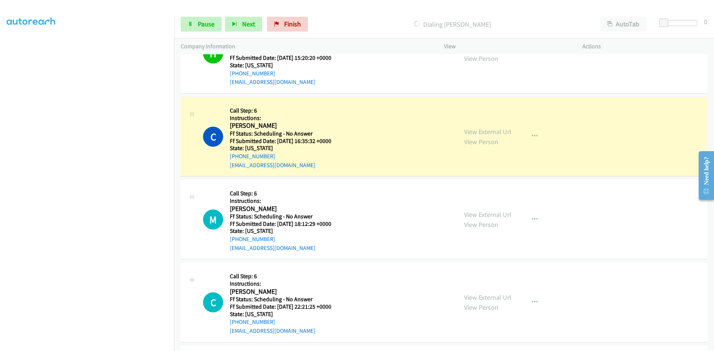
scroll to position [3897, 0]
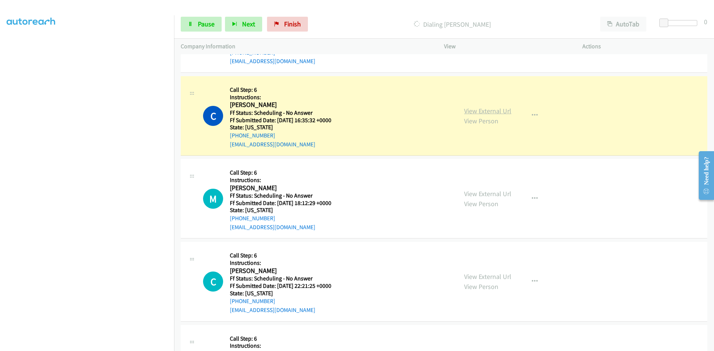
click at [495, 108] on link "View External Url" at bounding box center [487, 111] width 47 height 9
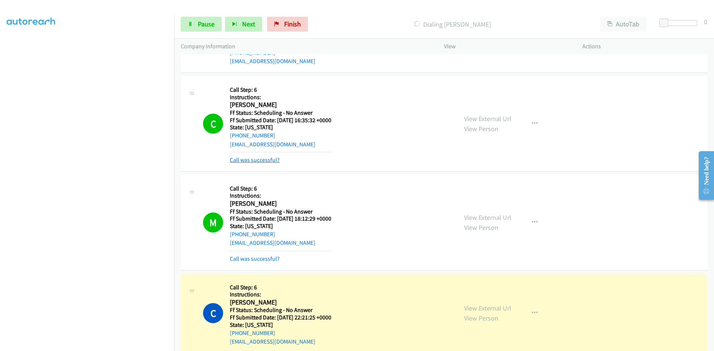
click at [254, 162] on link "Call was successful?" at bounding box center [255, 160] width 50 height 7
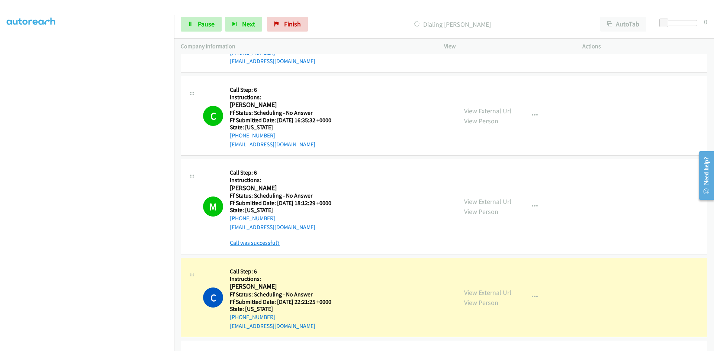
click at [263, 245] on link "Call was successful?" at bounding box center [255, 243] width 50 height 7
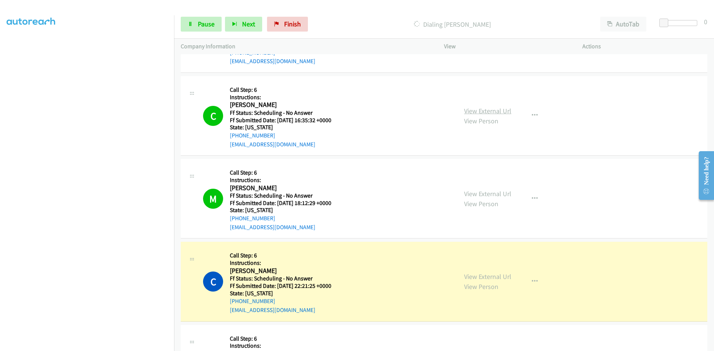
click at [504, 109] on link "View External Url" at bounding box center [487, 111] width 47 height 9
click at [497, 196] on link "View External Url" at bounding box center [487, 194] width 47 height 9
click at [498, 278] on link "View External Url" at bounding box center [487, 277] width 47 height 9
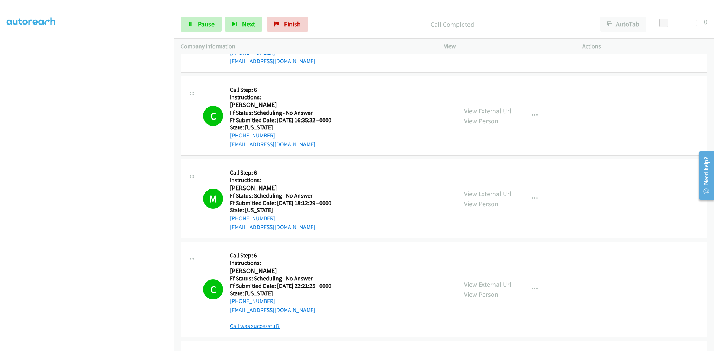
click at [235, 325] on link "Call was successful?" at bounding box center [255, 326] width 50 height 7
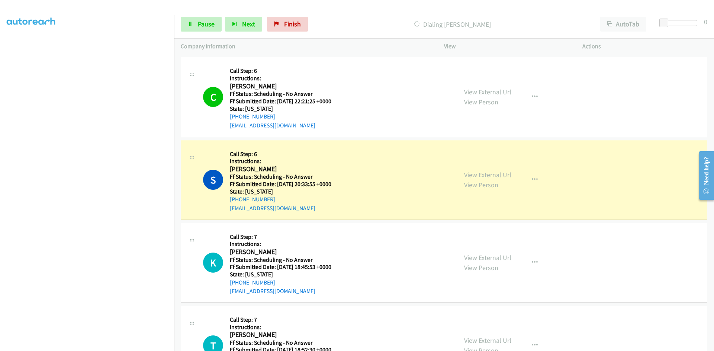
scroll to position [4083, 0]
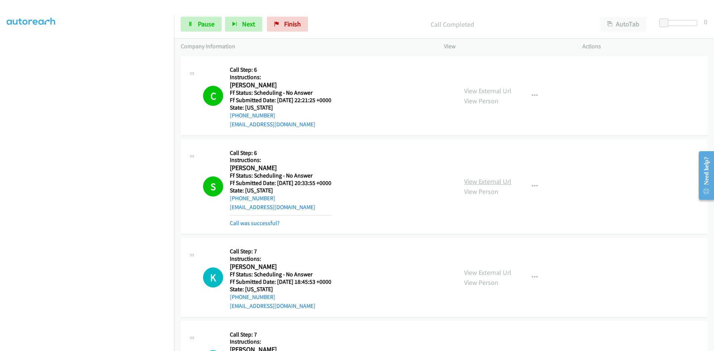
click at [498, 182] on link "View External Url" at bounding box center [487, 181] width 47 height 9
click at [257, 224] on link "Call was successful?" at bounding box center [255, 223] width 50 height 7
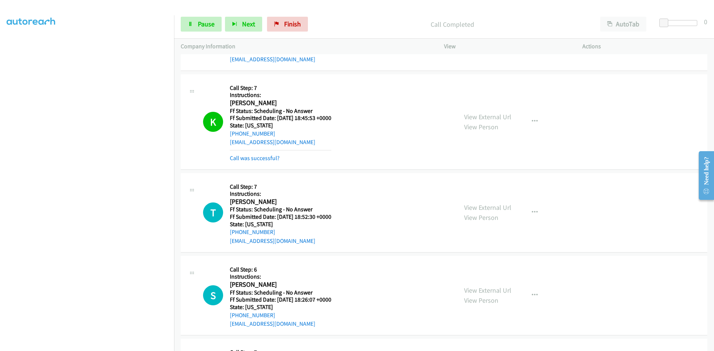
scroll to position [4232, 0]
click at [249, 159] on link "Call was successful?" at bounding box center [255, 157] width 50 height 7
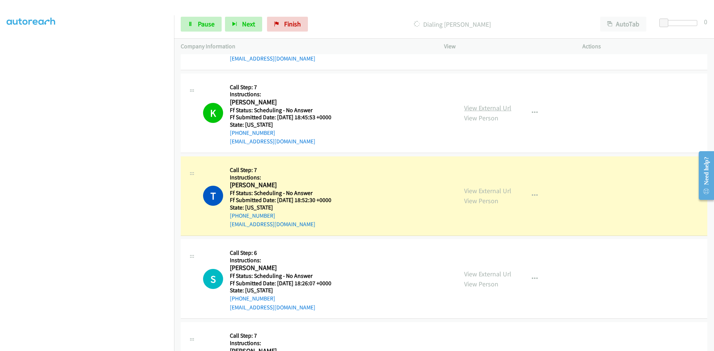
click at [504, 109] on link "View External Url" at bounding box center [487, 108] width 47 height 9
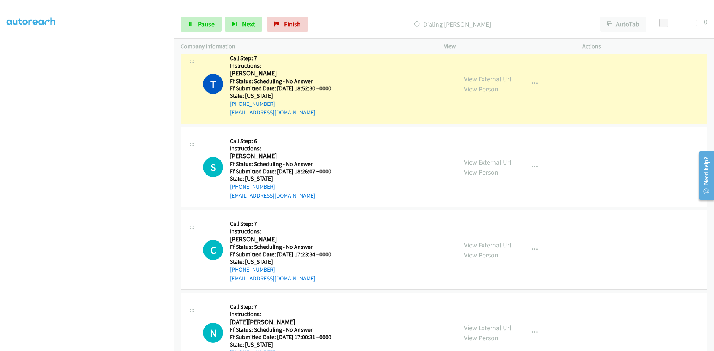
scroll to position [4344, 0]
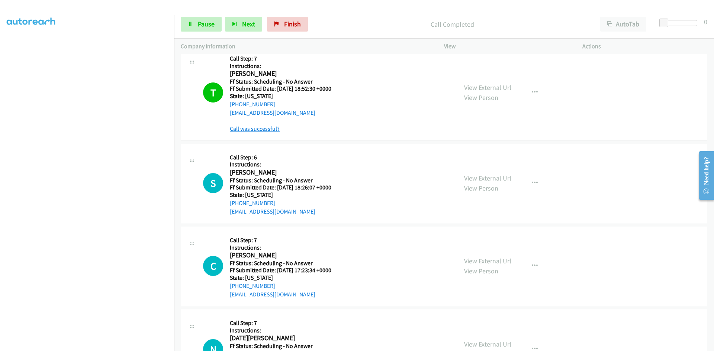
click at [236, 129] on link "Call was successful?" at bounding box center [255, 128] width 50 height 7
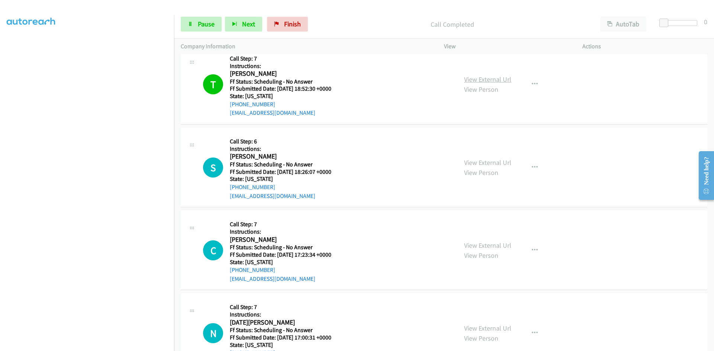
click at [484, 81] on link "View External Url" at bounding box center [487, 79] width 47 height 9
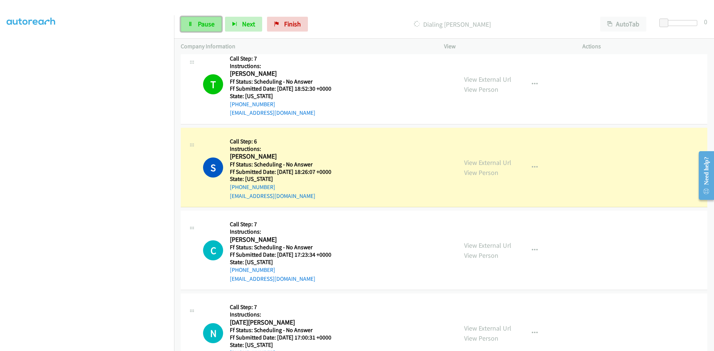
click at [195, 23] on link "Pause" at bounding box center [201, 24] width 41 height 15
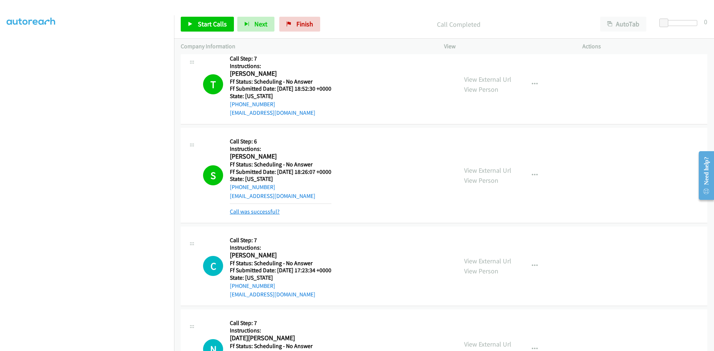
click at [240, 214] on link "Call was successful?" at bounding box center [255, 211] width 50 height 7
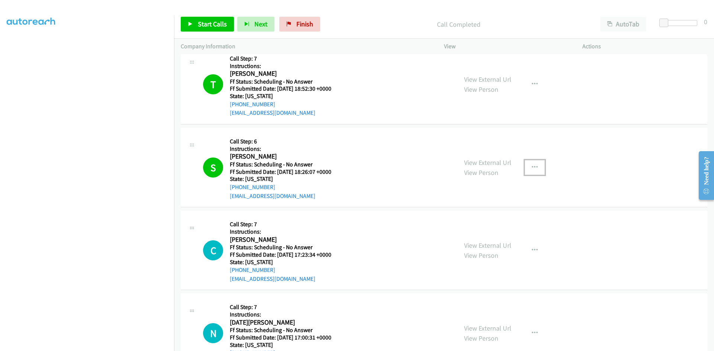
click at [532, 163] on button "button" at bounding box center [535, 167] width 20 height 15
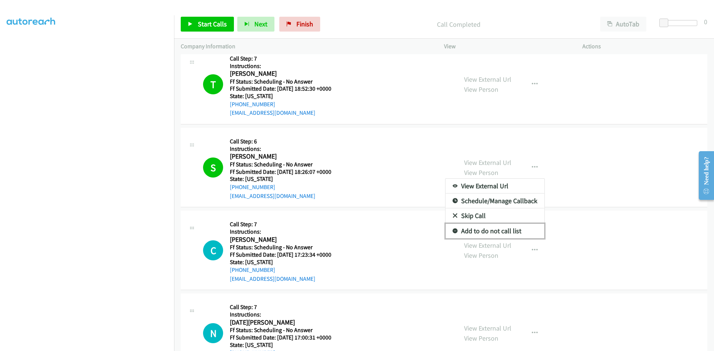
click at [500, 231] on link "Add to do not call list" at bounding box center [495, 231] width 99 height 15
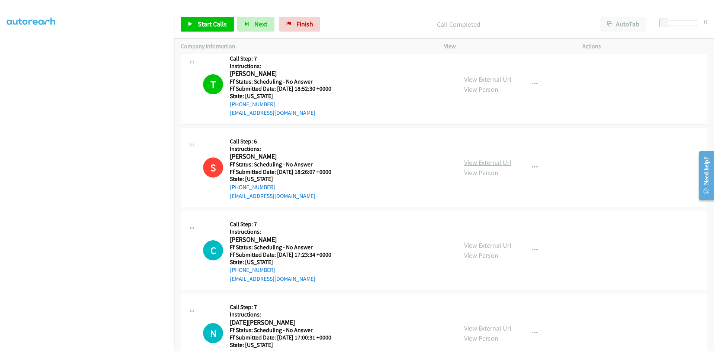
click at [488, 163] on link "View External Url" at bounding box center [487, 162] width 47 height 9
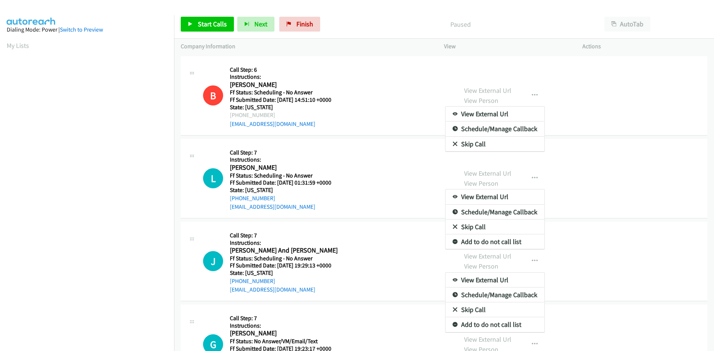
drag, startPoint x: 0, startPoint y: 0, endPoint x: 215, endPoint y: 23, distance: 216.3
click at [215, 23] on div at bounding box center [357, 175] width 714 height 351
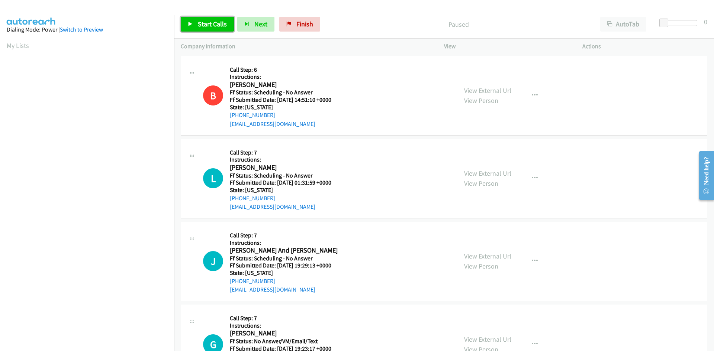
drag, startPoint x: 196, startPoint y: 26, endPoint x: 191, endPoint y: 28, distance: 5.2
click at [196, 26] on link "Start Calls" at bounding box center [207, 24] width 53 height 15
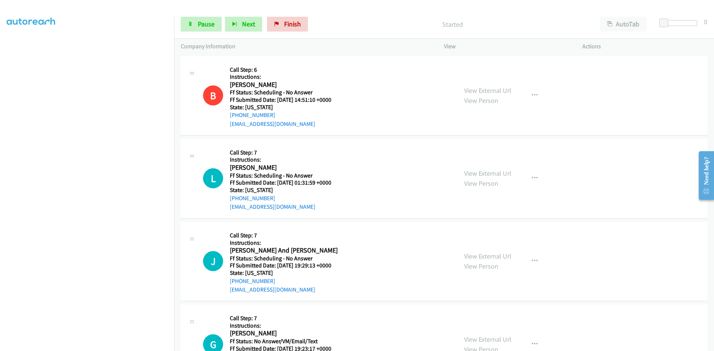
scroll to position [55, 0]
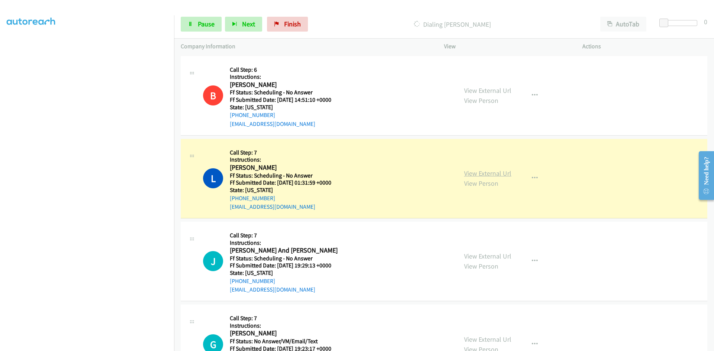
click at [476, 177] on link "View External Url" at bounding box center [487, 173] width 47 height 9
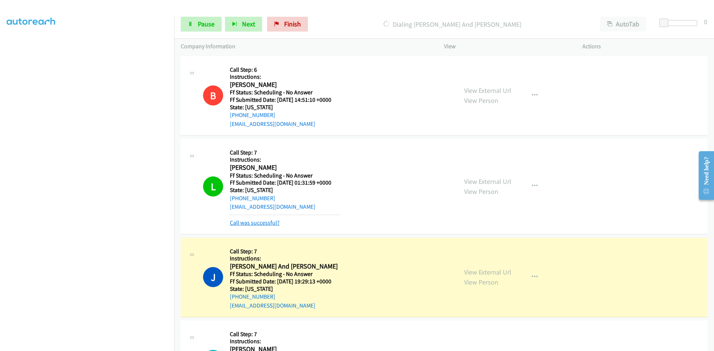
click at [268, 222] on link "Call was successful?" at bounding box center [255, 222] width 50 height 7
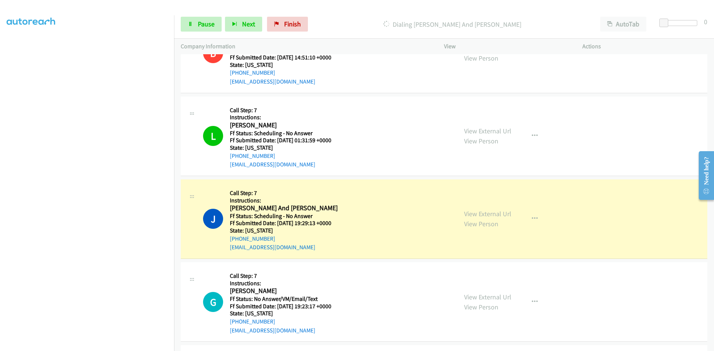
scroll to position [186, 0]
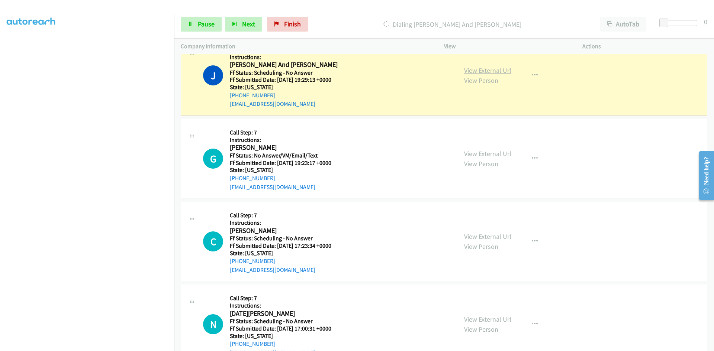
click at [498, 70] on link "View External Url" at bounding box center [487, 70] width 47 height 9
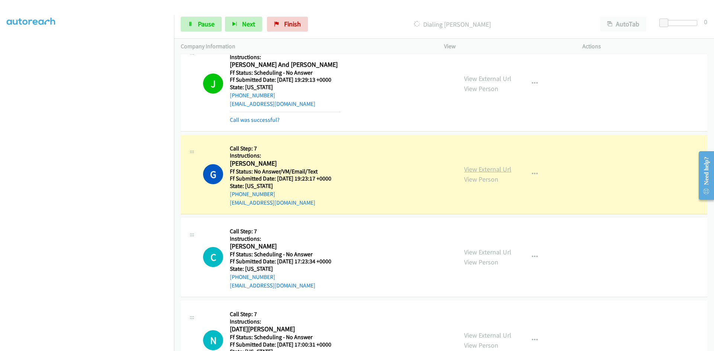
click at [505, 171] on link "View External Url" at bounding box center [487, 169] width 47 height 9
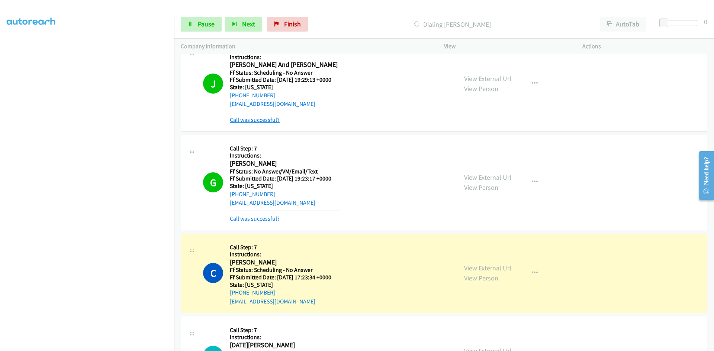
click at [269, 122] on link "Call was successful?" at bounding box center [255, 119] width 50 height 7
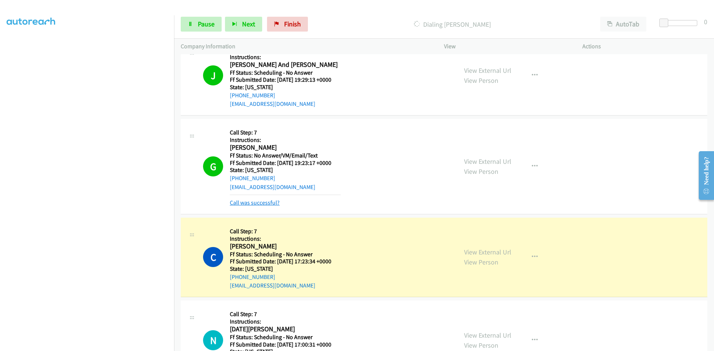
click at [270, 202] on link "Call was successful?" at bounding box center [255, 202] width 50 height 7
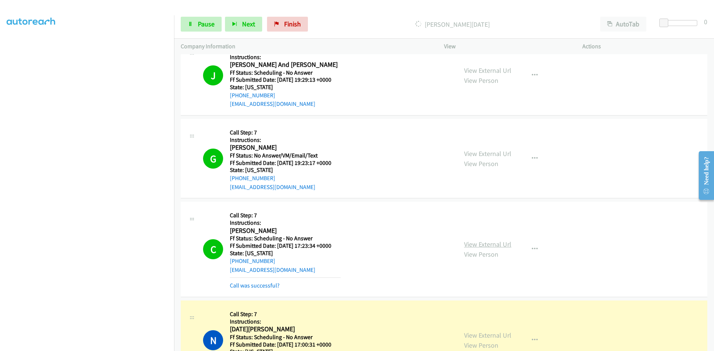
click at [506, 243] on link "View External Url" at bounding box center [487, 244] width 47 height 9
click at [498, 334] on link "View External Url" at bounding box center [487, 335] width 47 height 9
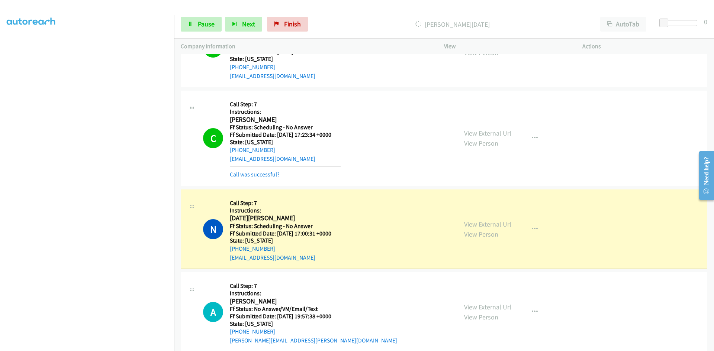
scroll to position [260, 0]
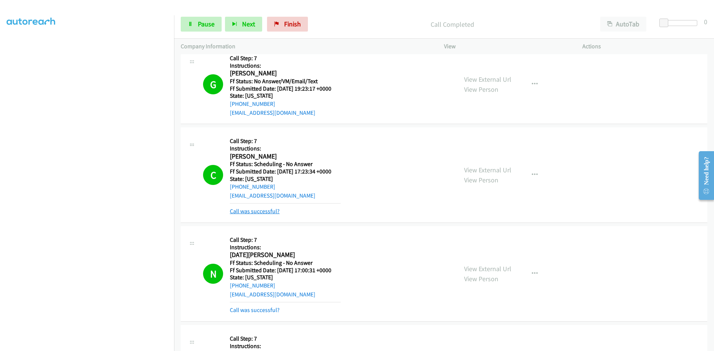
click at [250, 213] on link "Call was successful?" at bounding box center [255, 211] width 50 height 7
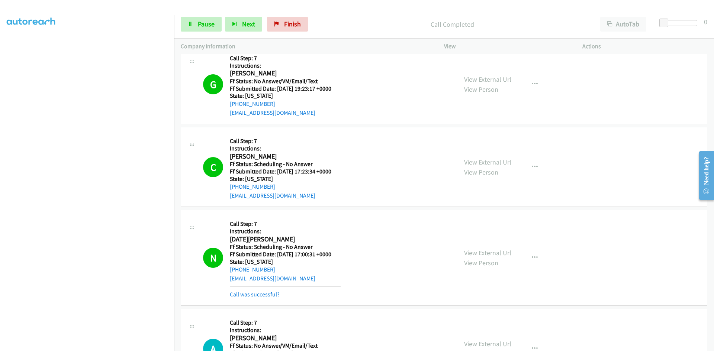
click at [276, 296] on link "Call was successful?" at bounding box center [255, 294] width 50 height 7
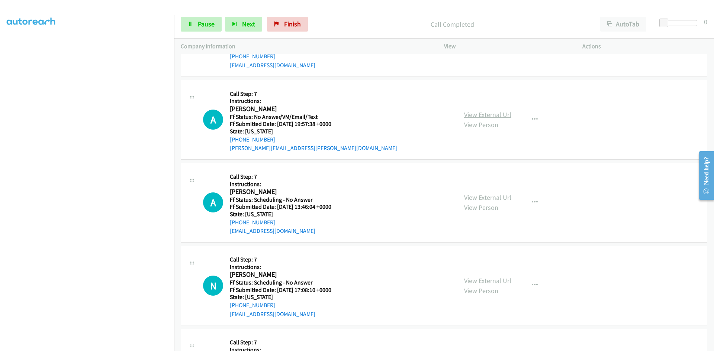
scroll to position [484, 0]
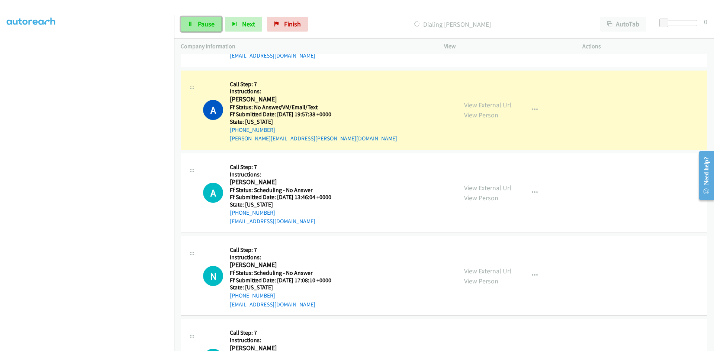
click at [205, 23] on span "Pause" at bounding box center [206, 24] width 17 height 9
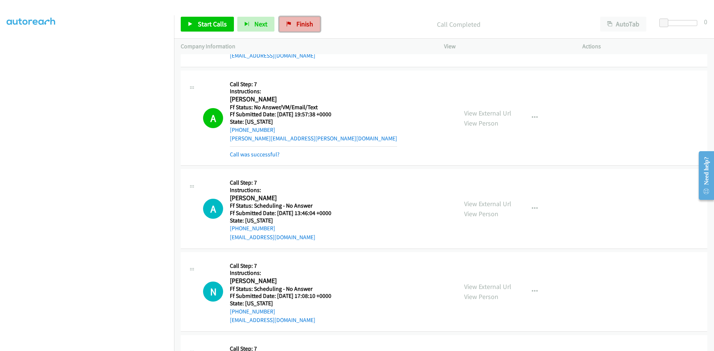
click at [306, 20] on span "Finish" at bounding box center [304, 24] width 17 height 9
